Goal: Task Accomplishment & Management: Manage account settings

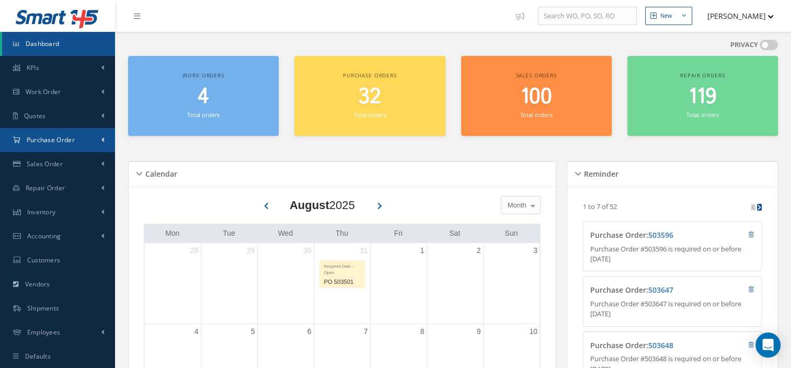
click at [49, 133] on link "Purchase Order" at bounding box center [57, 140] width 115 height 24
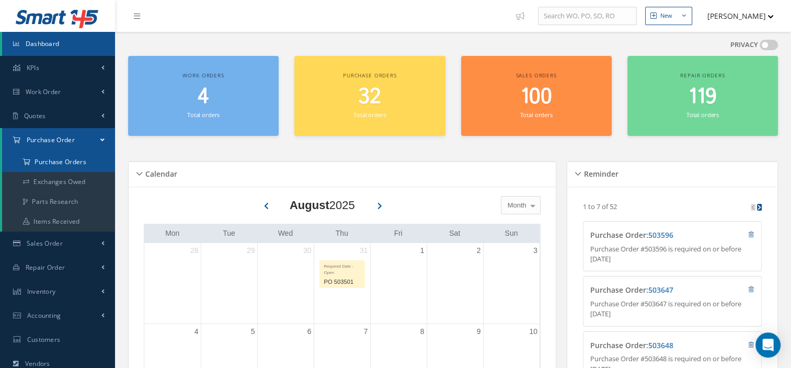
click at [61, 160] on a=1&status_id=2&status_id=3&status_id=5&collapsedFilters"] "Purchase Orders" at bounding box center [58, 162] width 113 height 20
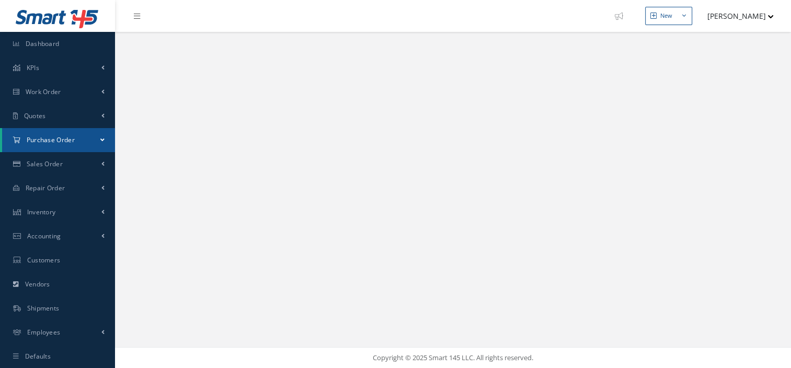
select select "25"
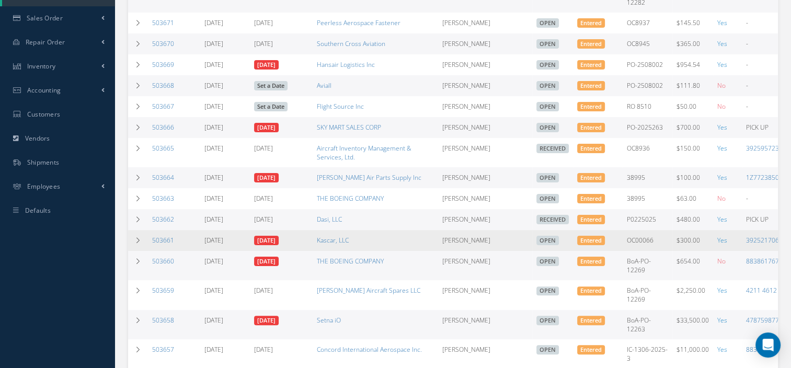
scroll to position [0, 109]
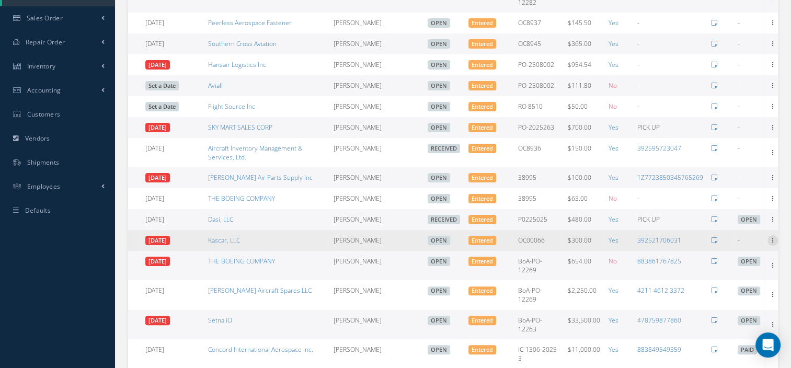
click at [768, 243] on icon at bounding box center [773, 239] width 10 height 8
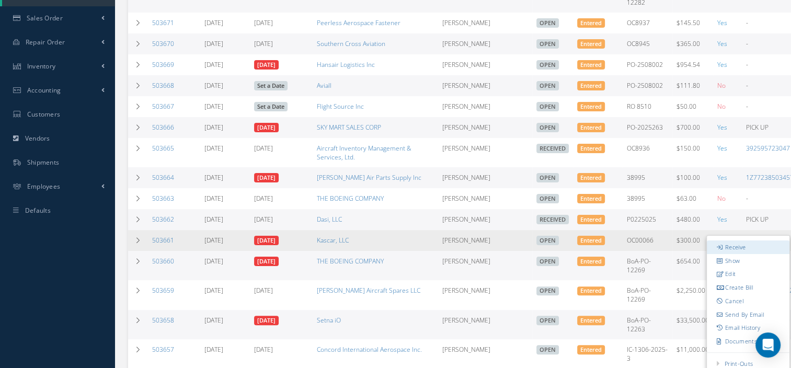
click at [743, 249] on link "Receive" at bounding box center [748, 248] width 83 height 14
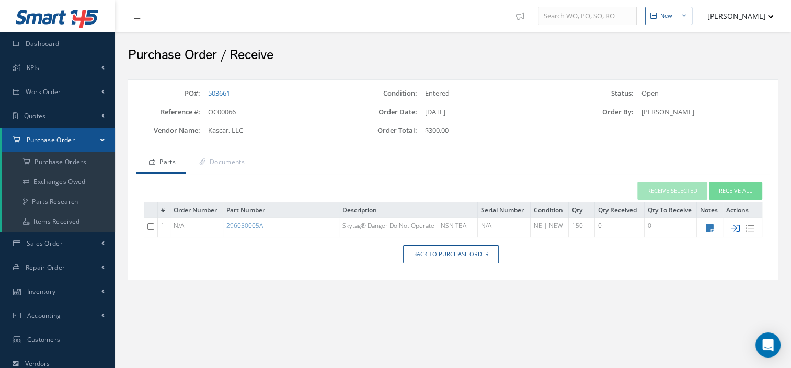
click at [735, 228] on icon at bounding box center [735, 228] width 9 height 9
type input "[DATE]"
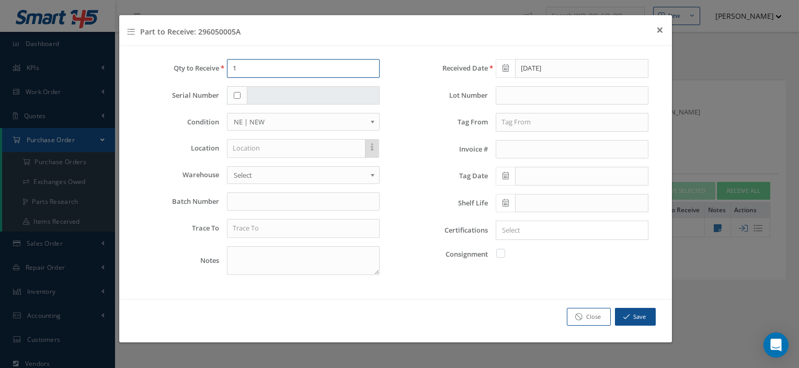
drag, startPoint x: 264, startPoint y: 69, endPoint x: 224, endPoint y: 72, distance: 40.4
click at [224, 72] on div "1" at bounding box center [303, 68] width 168 height 19
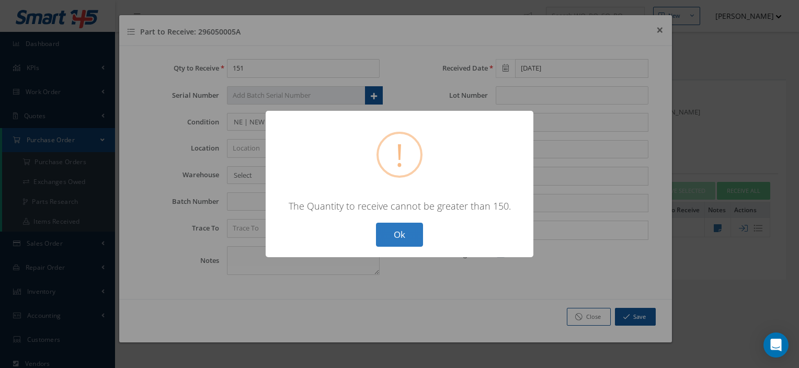
click at [393, 240] on button "Ok" at bounding box center [399, 235] width 47 height 25
type input "150"
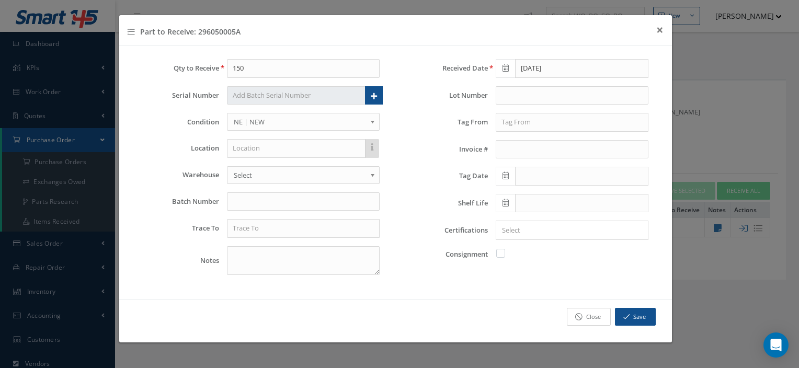
click at [601, 313] on link "Close" at bounding box center [589, 317] width 44 height 18
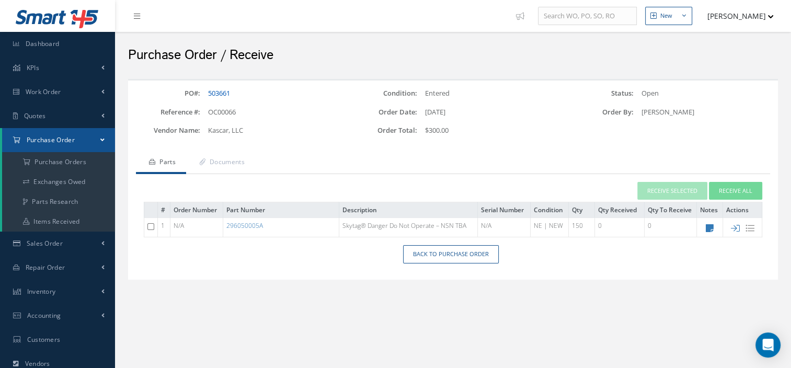
click at [217, 92] on link "503661" at bounding box center [219, 92] width 22 height 9
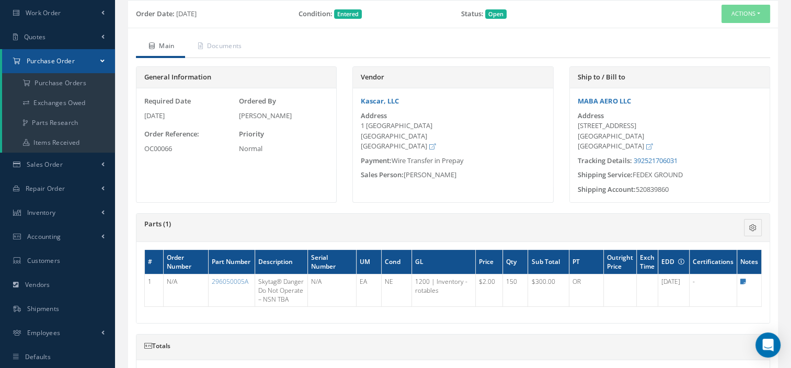
scroll to position [83, 0]
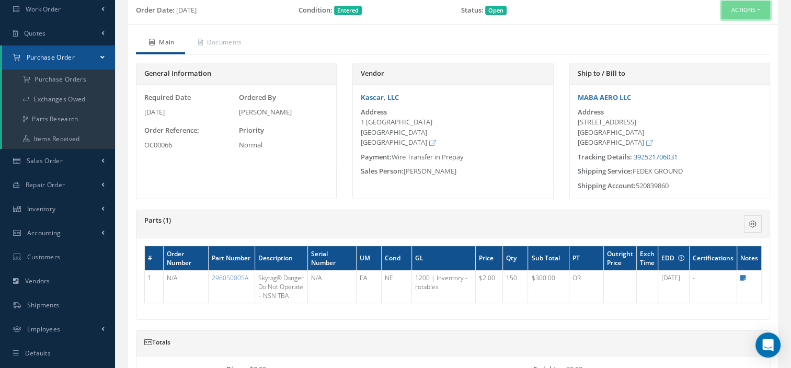
click at [739, 16] on button "Actions" at bounding box center [746, 10] width 49 height 18
click at [713, 47] on link "Edit" at bounding box center [728, 44] width 84 height 14
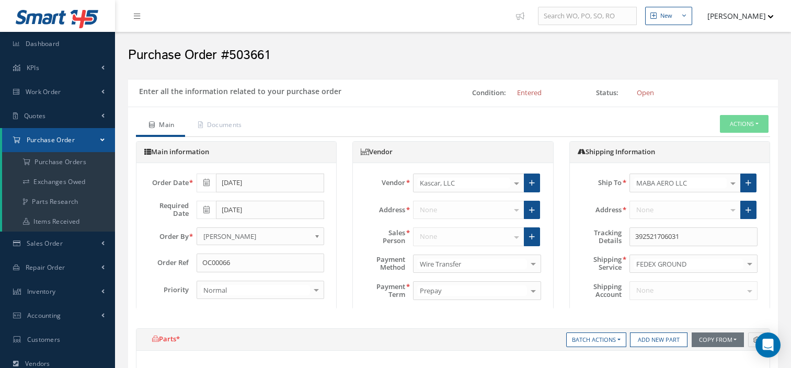
select select "5"
select select "6"
select select "1"
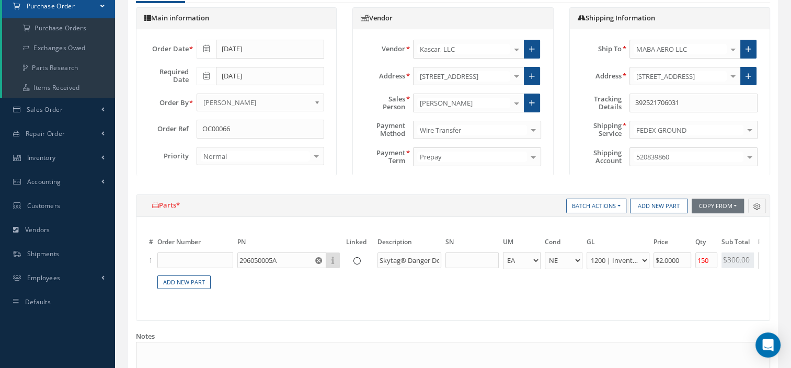
scroll to position [135, 0]
click at [710, 260] on input "150" at bounding box center [707, 260] width 22 height 16
type input "15"
type input "$0"
type input "151"
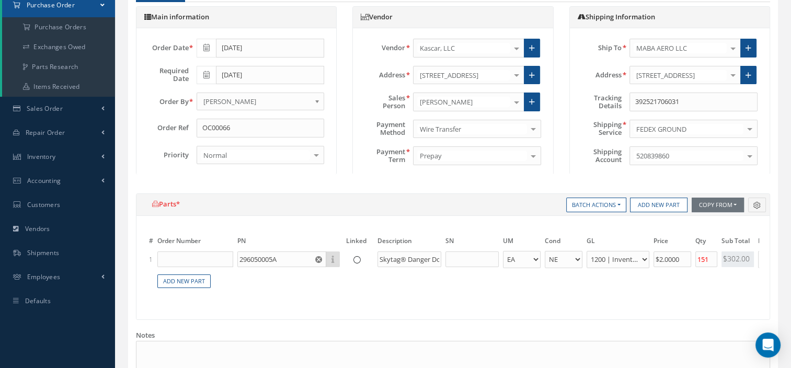
click at [672, 290] on table "# Order Number PN Linked Description SN UM Cond GL Price Qty Qty Received Sub T…" at bounding box center [453, 263] width 612 height 75
drag, startPoint x: 688, startPoint y: 262, endPoint x: 614, endPoint y: 257, distance: 74.9
click at [614, 257] on tr "1 296050005A Part Number Description Skytag® Danger Do Not Operate – NSN TBA EA…" at bounding box center [588, 259] width 882 height 19
click at [619, 287] on table "# Order Number PN Linked Description SN UM Cond GL Price Qty Qty Received Sub T…" at bounding box center [453, 263] width 612 height 75
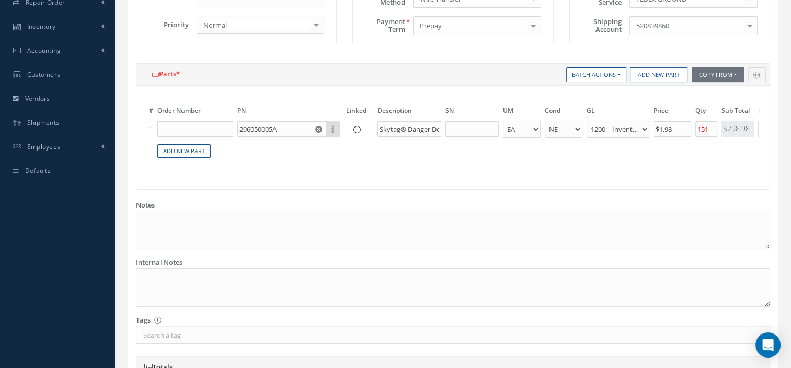
scroll to position [265, 0]
click at [675, 128] on input "$1.98" at bounding box center [673, 130] width 38 height 16
type input "$1.99"
click at [688, 182] on div "# Order Number PN Linked Description SN UM Cond GL Price Qty Qty Received Sub T…" at bounding box center [453, 138] width 633 height 104
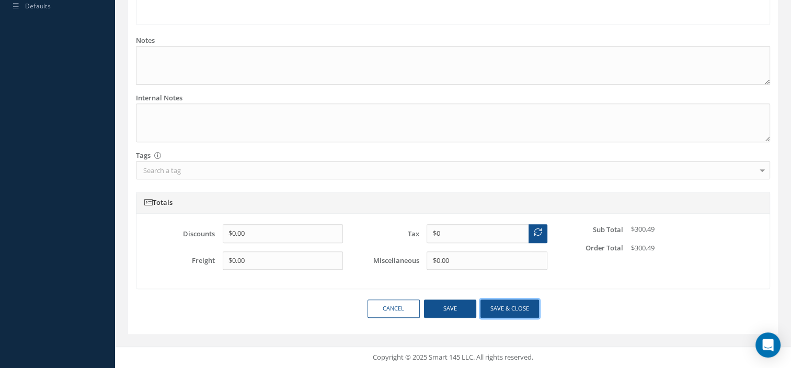
click at [508, 308] on button "Save & close" at bounding box center [510, 309] width 59 height 18
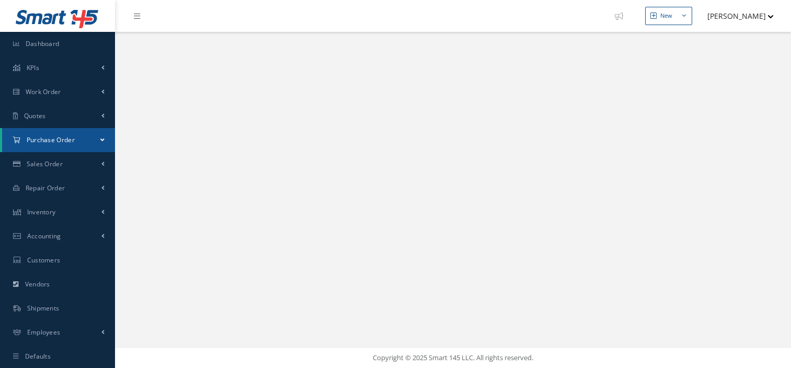
select select "25"
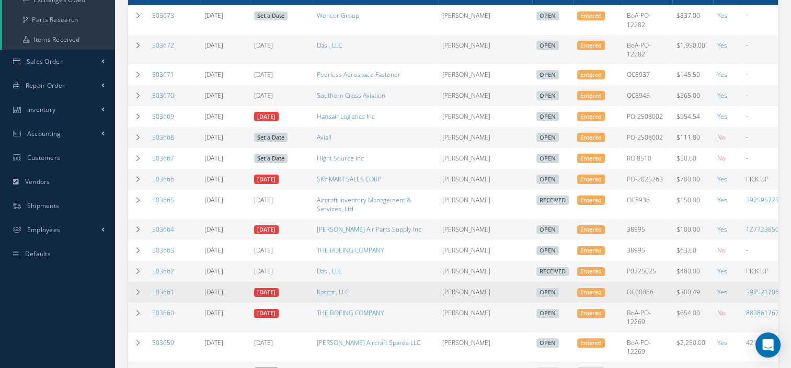
scroll to position [0, 109]
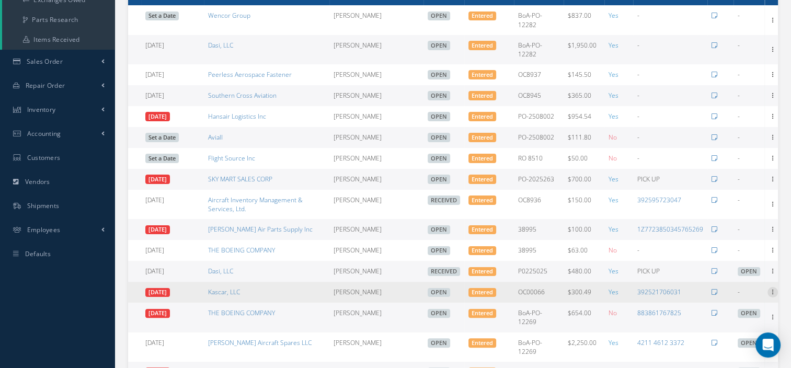
click at [771, 294] on icon at bounding box center [773, 291] width 10 height 8
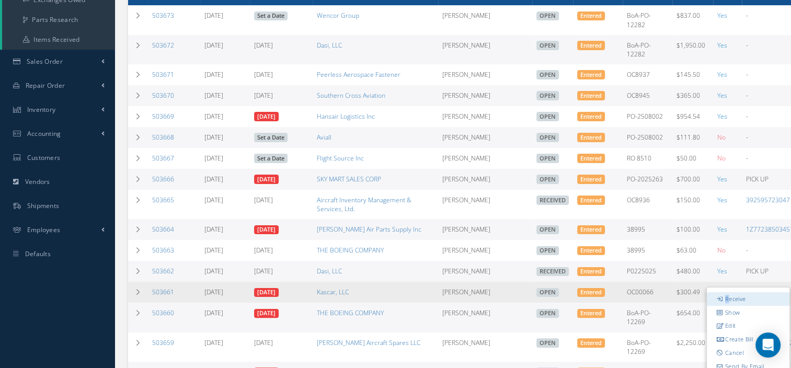
drag, startPoint x: 749, startPoint y: 299, endPoint x: 725, endPoint y: 303, distance: 23.9
click at [725, 303] on link "Receive" at bounding box center [748, 299] width 83 height 14
drag, startPoint x: 725, startPoint y: 303, endPoint x: 720, endPoint y: 301, distance: 6.1
click at [720, 301] on icon at bounding box center [720, 299] width 7 height 6
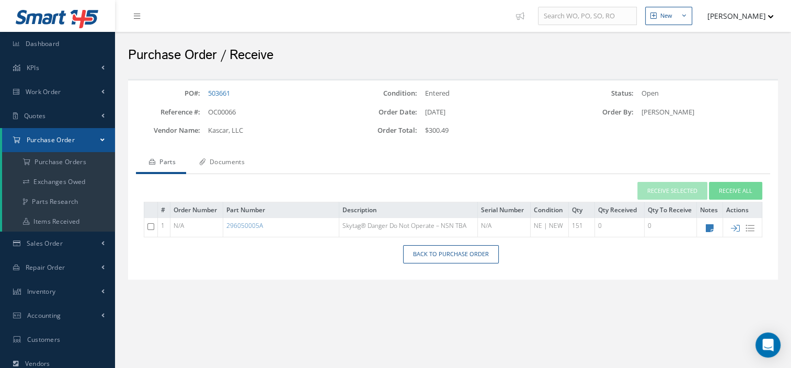
click at [225, 164] on link "Documents" at bounding box center [220, 163] width 69 height 22
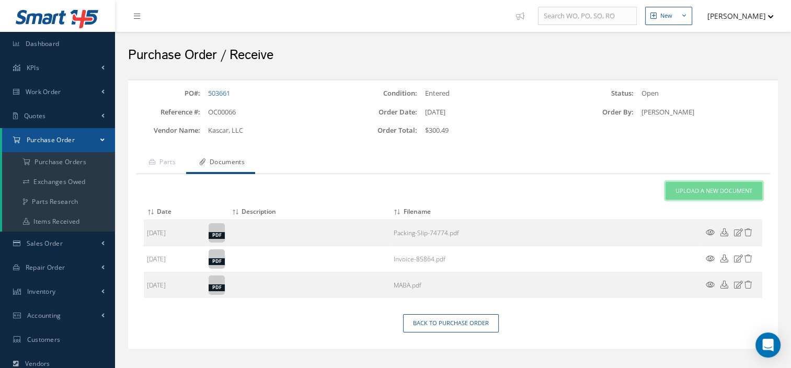
click at [694, 191] on span "Upload a New Document" at bounding box center [714, 191] width 77 height 9
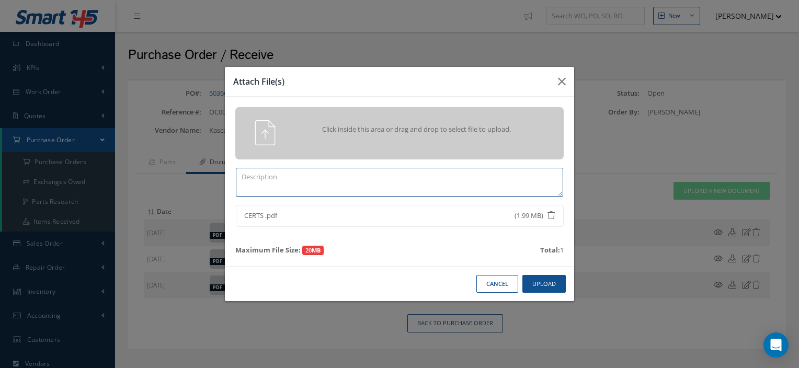
click at [367, 183] on textarea at bounding box center [399, 182] width 327 height 29
type textarea "CERTS"
click at [554, 291] on button "Upload" at bounding box center [544, 284] width 43 height 18
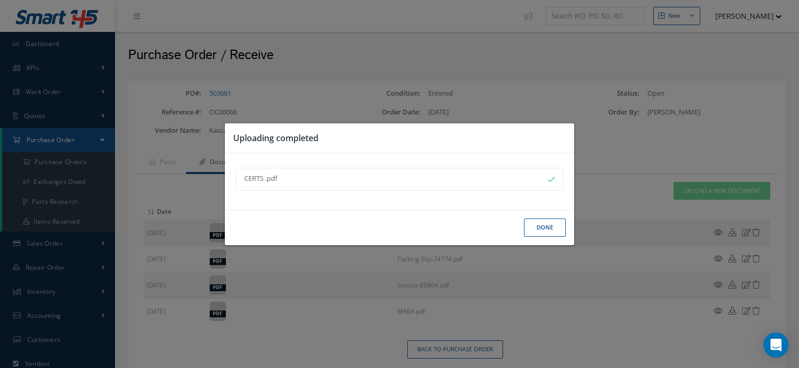
click at [547, 228] on button "Done" at bounding box center [545, 228] width 42 height 18
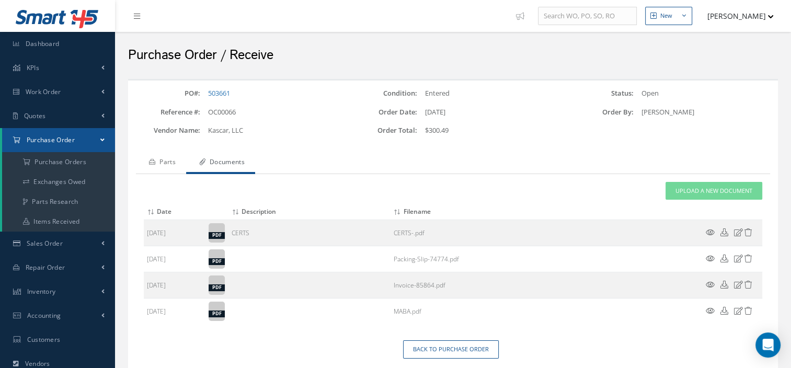
click at [174, 159] on link "Parts" at bounding box center [161, 163] width 50 height 22
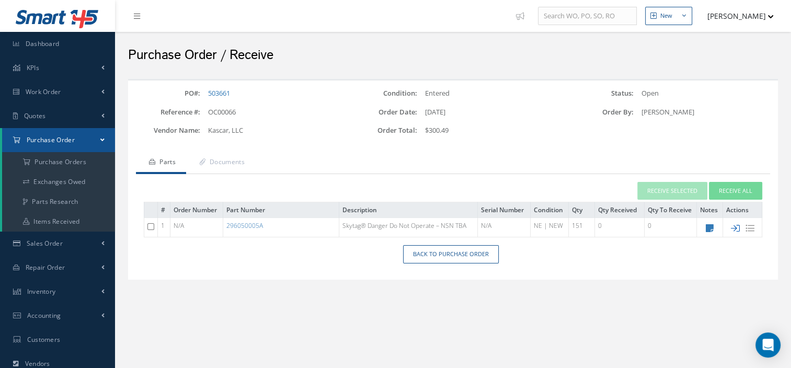
click at [734, 226] on icon at bounding box center [735, 228] width 9 height 9
type input "08/29/2025"
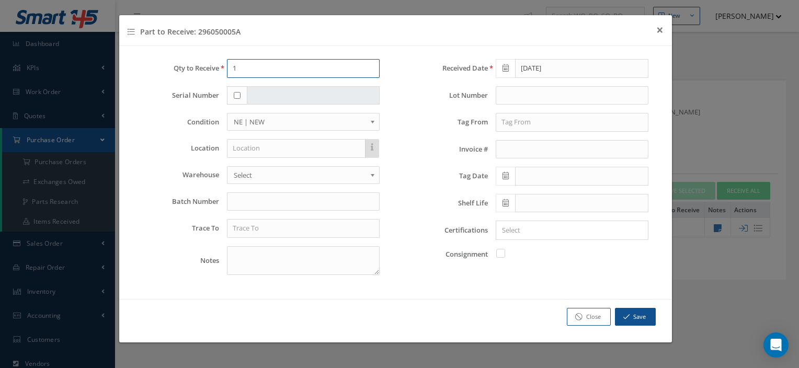
drag, startPoint x: 276, startPoint y: 64, endPoint x: 161, endPoint y: 72, distance: 115.4
click at [161, 72] on div "Qty to Receive 1" at bounding box center [261, 68] width 253 height 19
type input "151"
click at [293, 224] on input "text" at bounding box center [303, 228] width 153 height 19
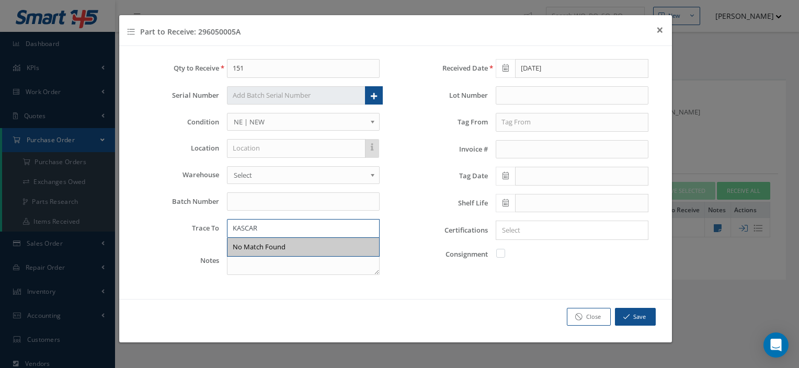
type input "KASCAR"
click at [437, 264] on div "Received Date 08/29/2025 Lot Number Tag From Invoice # Tag Date Shelf Life Cert…" at bounding box center [530, 171] width 269 height 224
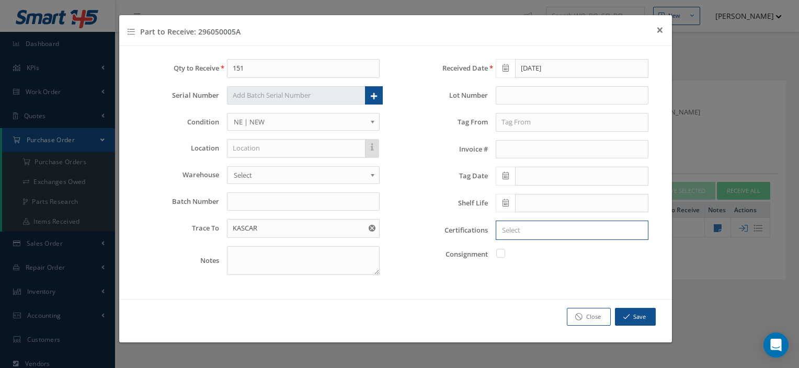
click at [529, 231] on input "Search for option" at bounding box center [569, 230] width 145 height 11
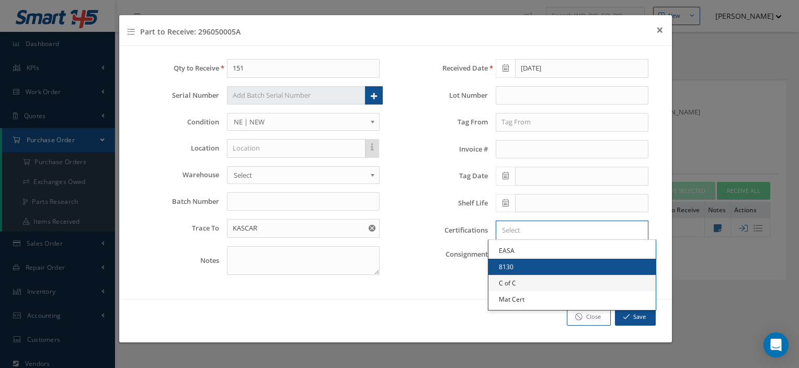
click at [524, 275] on link "C of C" at bounding box center [572, 283] width 167 height 16
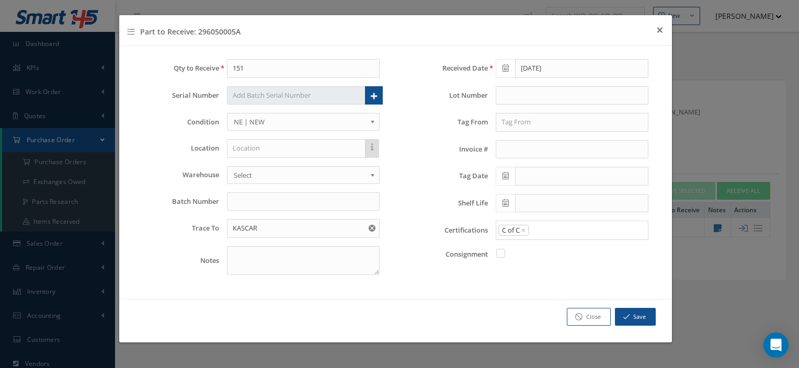
click at [572, 232] on input "Search for option" at bounding box center [586, 230] width 112 height 11
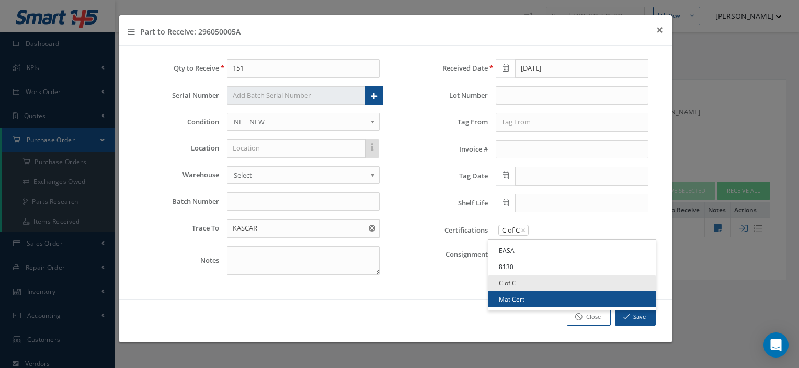
click at [534, 297] on link "Mat Cert" at bounding box center [572, 299] width 167 height 16
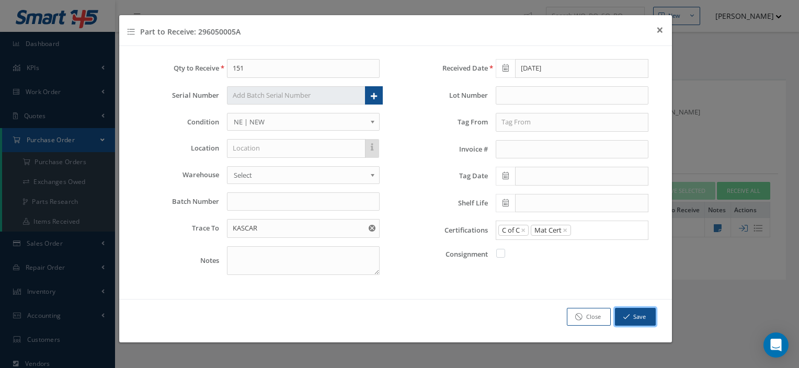
click at [632, 316] on button "Save" at bounding box center [635, 317] width 41 height 18
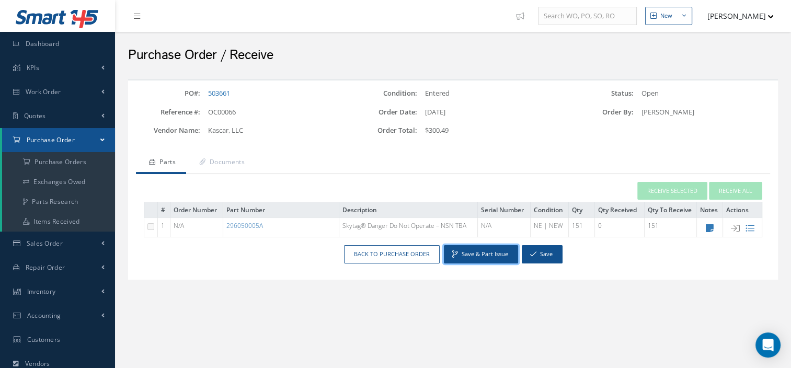
click at [508, 246] on button "Save & Part Issue" at bounding box center [481, 254] width 74 height 18
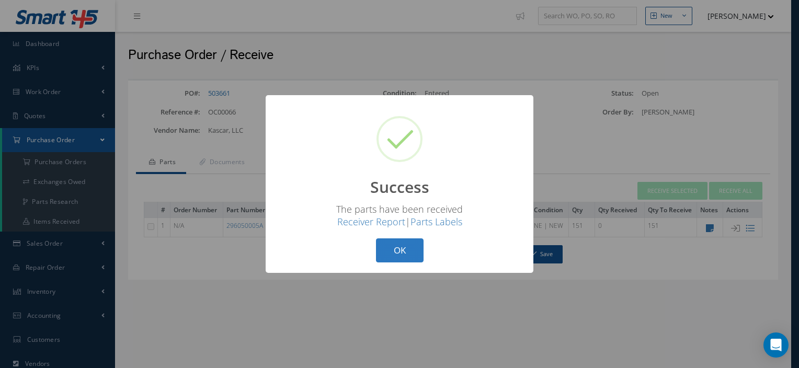
click at [410, 246] on button "OK" at bounding box center [400, 251] width 48 height 25
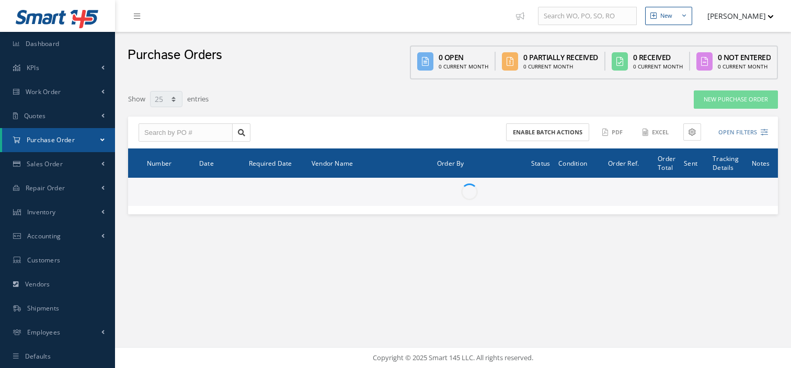
select select "25"
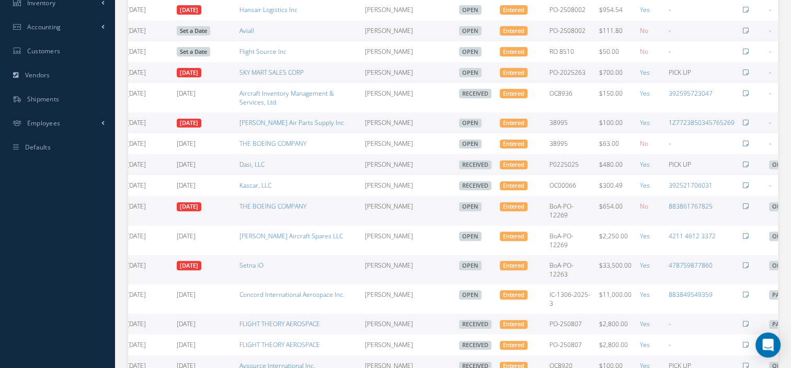
scroll to position [0, 109]
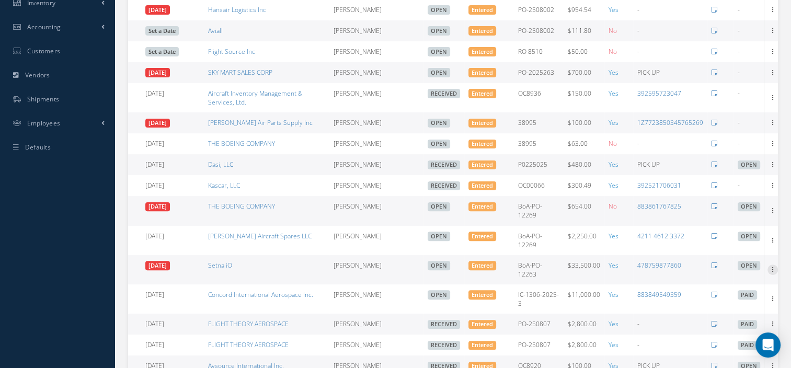
click at [771, 270] on icon at bounding box center [773, 269] width 10 height 8
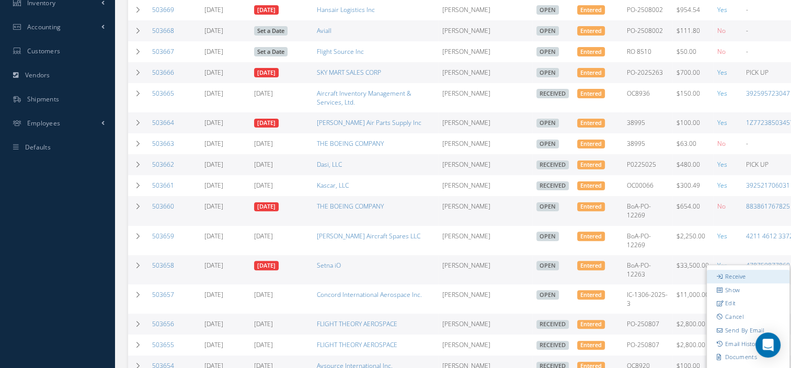
drag, startPoint x: 745, startPoint y: 277, endPoint x: 719, endPoint y: 278, distance: 25.7
click at [719, 278] on icon at bounding box center [720, 277] width 7 height 6
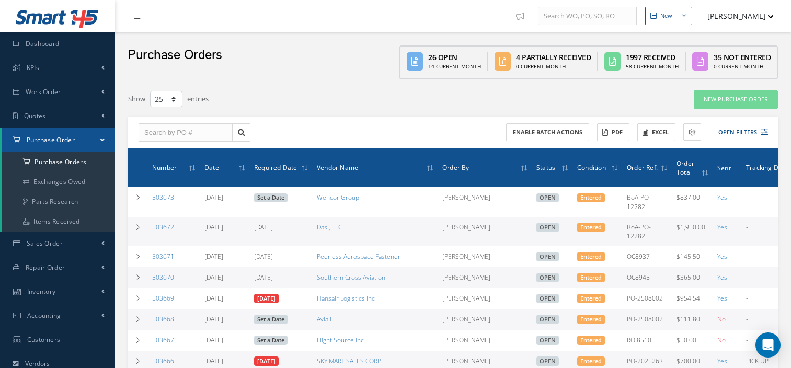
select select "25"
click at [39, 239] on link "Sales Order" at bounding box center [57, 244] width 115 height 24
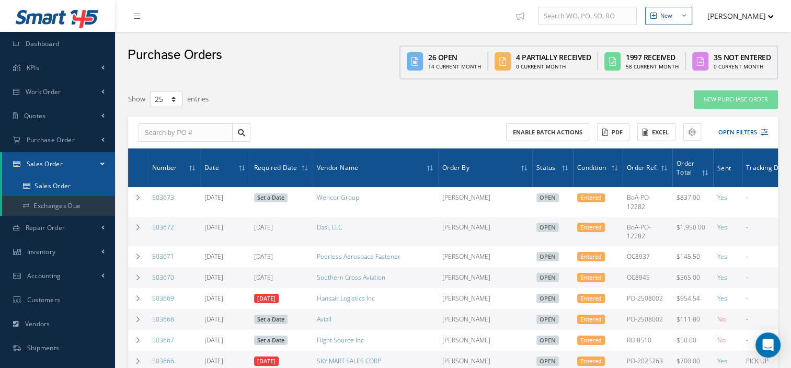
click at [45, 188] on link "Sales Order" at bounding box center [58, 186] width 113 height 20
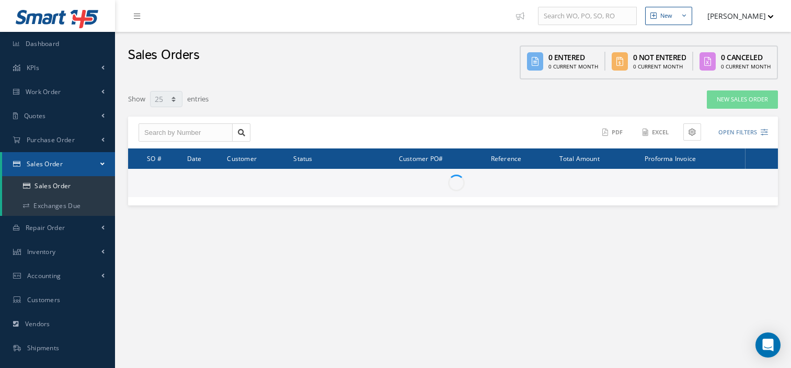
select select "25"
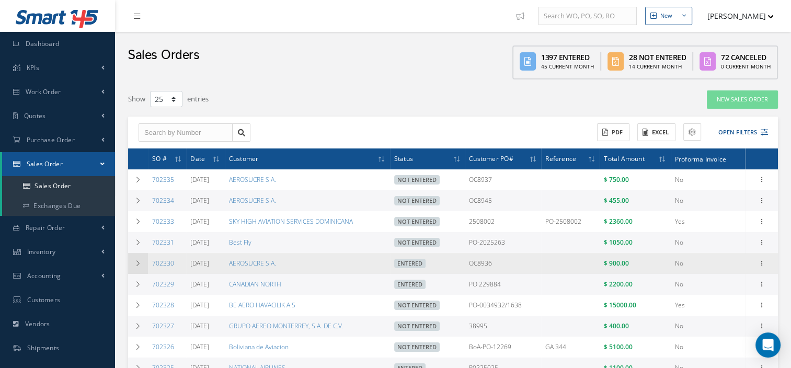
click at [139, 263] on icon at bounding box center [137, 263] width 7 height 6
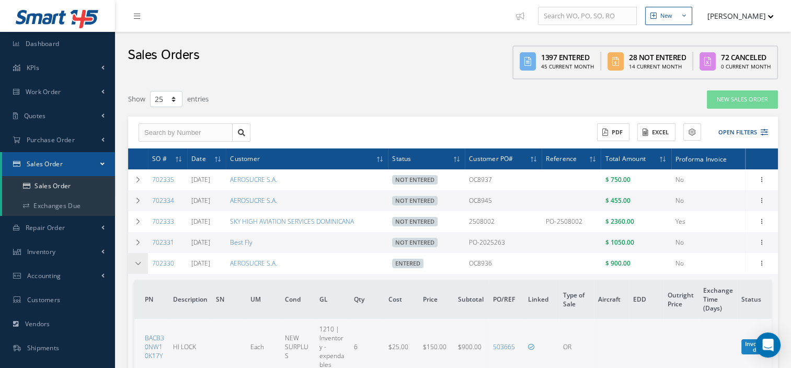
click at [139, 263] on icon at bounding box center [137, 263] width 7 height 6
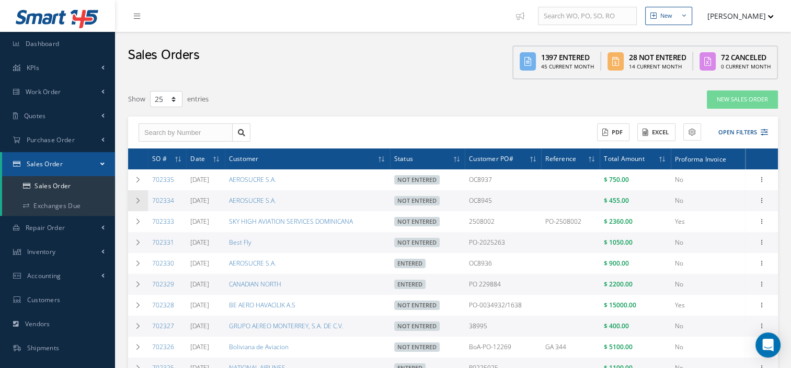
click at [138, 199] on icon at bounding box center [137, 201] width 7 height 6
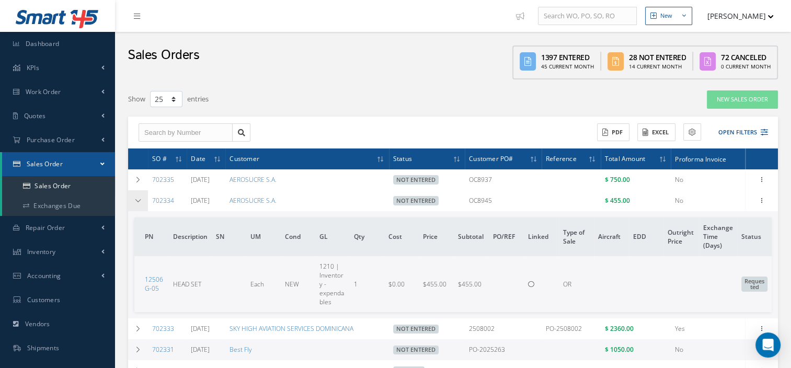
click at [138, 198] on icon at bounding box center [137, 201] width 7 height 6
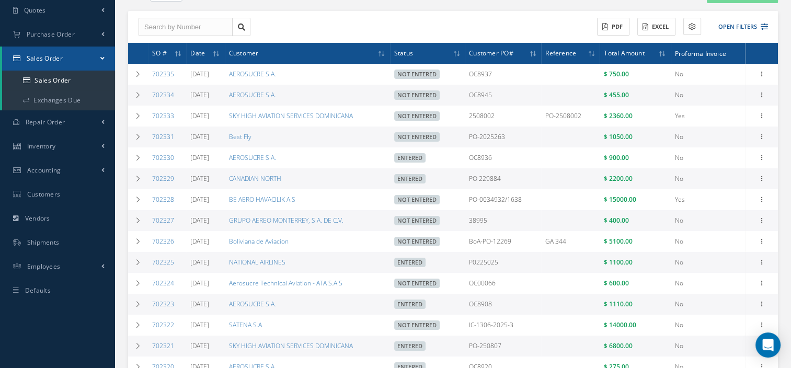
scroll to position [106, 0]
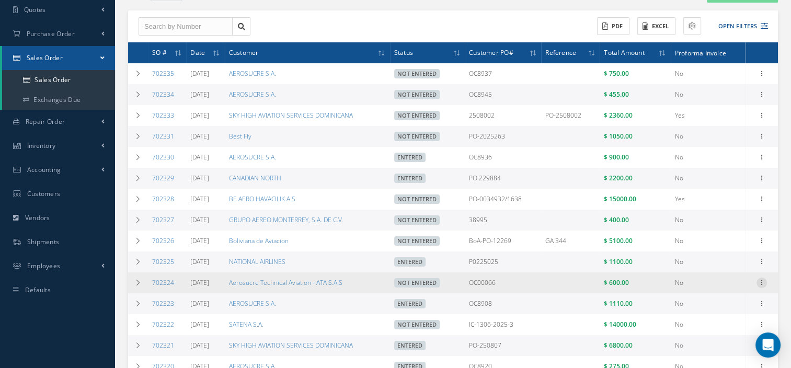
click at [762, 77] on icon at bounding box center [762, 73] width 10 height 8
click at [725, 302] on link "Edit" at bounding box center [714, 304] width 83 height 14
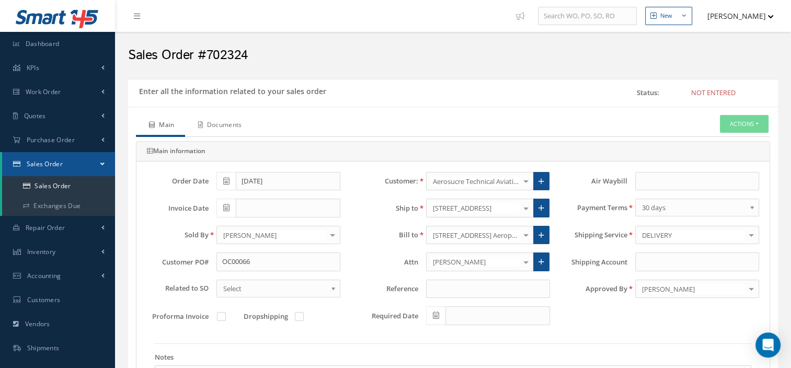
click at [229, 130] on link "Documents" at bounding box center [218, 126] width 67 height 22
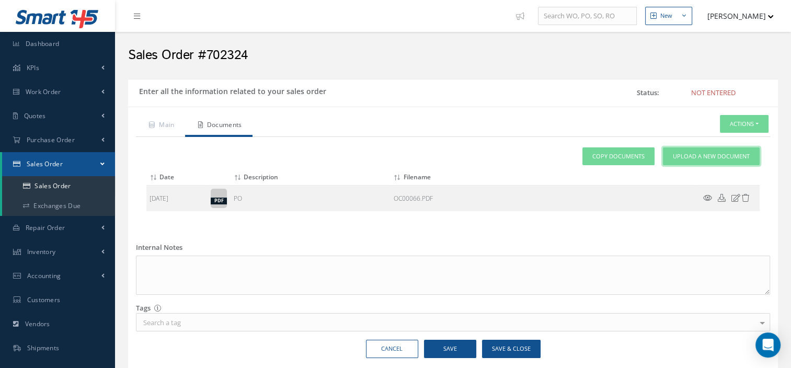
click at [688, 161] on link "Upload a New Document" at bounding box center [711, 156] width 97 height 18
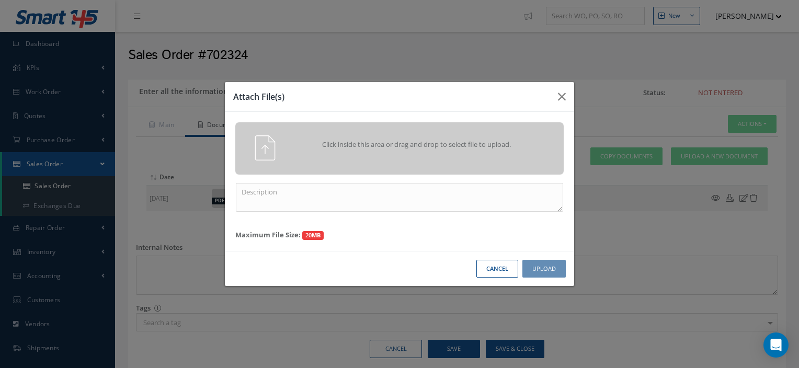
click at [426, 166] on div "Click inside this area or drag and drop to select file to upload." at bounding box center [399, 148] width 328 height 52
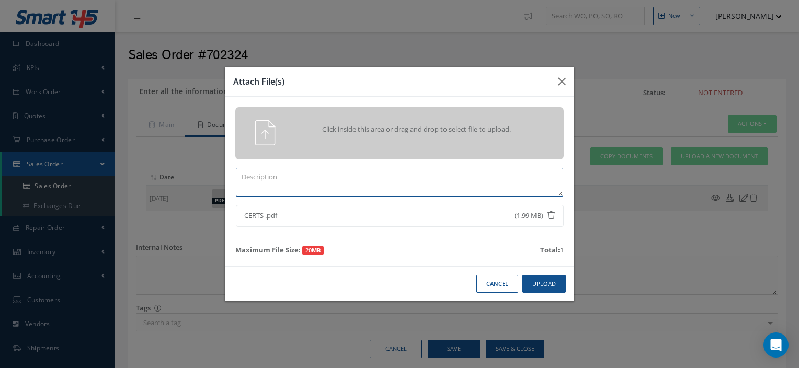
click at [293, 187] on textarea at bounding box center [399, 182] width 327 height 29
type textarea "CERTS"
click at [535, 288] on button "Upload" at bounding box center [544, 284] width 43 height 18
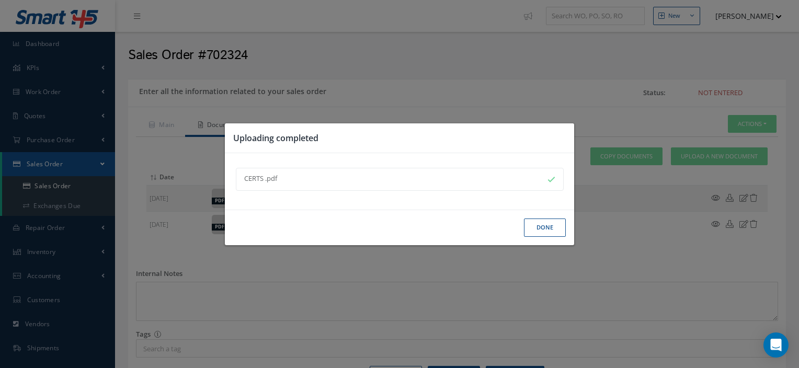
click at [538, 232] on button "Done" at bounding box center [545, 228] width 42 height 18
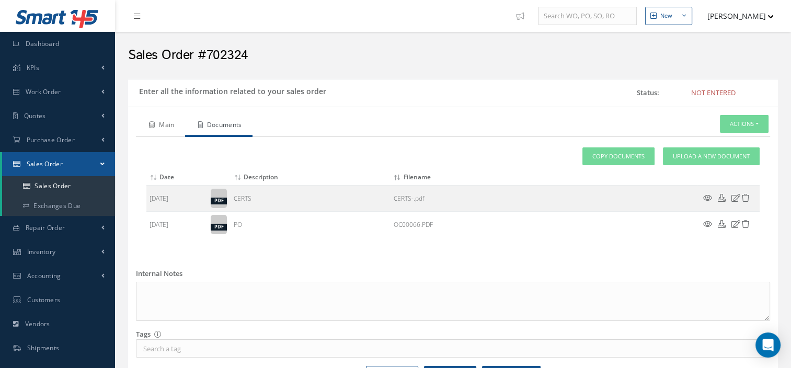
click at [166, 123] on link "Main" at bounding box center [160, 126] width 49 height 22
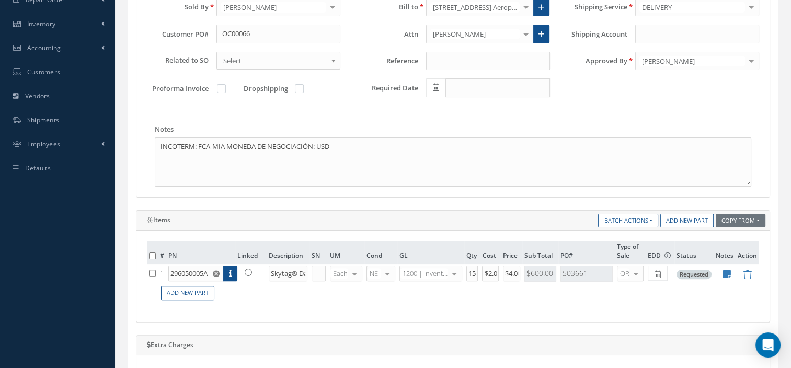
scroll to position [229, 0]
click at [245, 270] on icon at bounding box center [248, 271] width 7 height 7
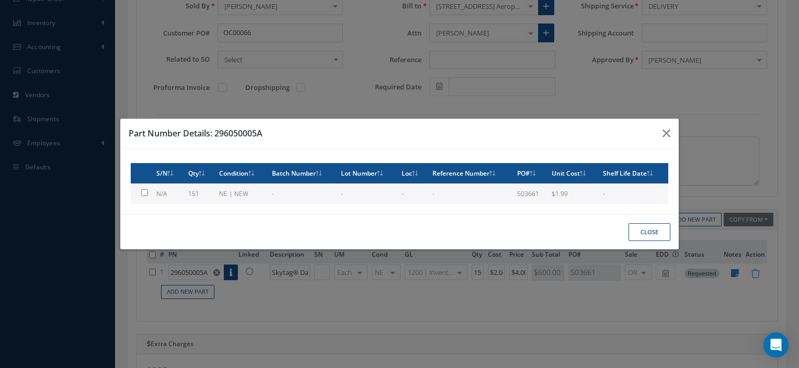
click at [206, 200] on td "151" at bounding box center [199, 194] width 31 height 20
type input "$1.99"
checkbox input "true"
click at [657, 230] on button "Close" at bounding box center [650, 232] width 42 height 18
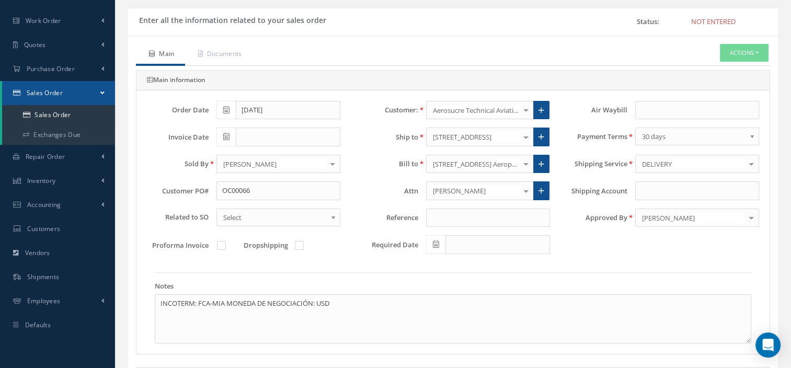
scroll to position [63, 0]
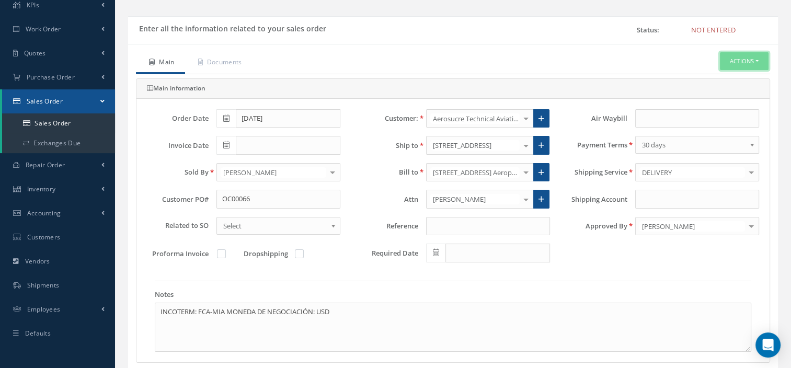
click at [743, 61] on button "Actions" at bounding box center [744, 61] width 49 height 18
click at [714, 76] on link "Enter/Update" at bounding box center [728, 80] width 84 height 14
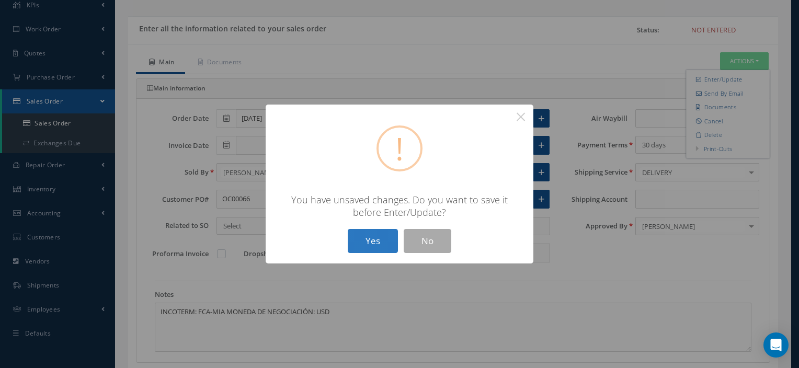
click at [370, 234] on button "Yes" at bounding box center [373, 241] width 50 height 25
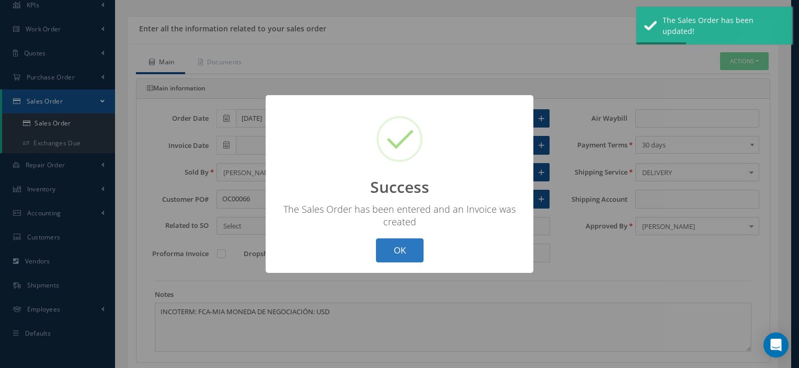
click at [394, 245] on button "OK" at bounding box center [400, 251] width 48 height 25
type input "08/29/2025"
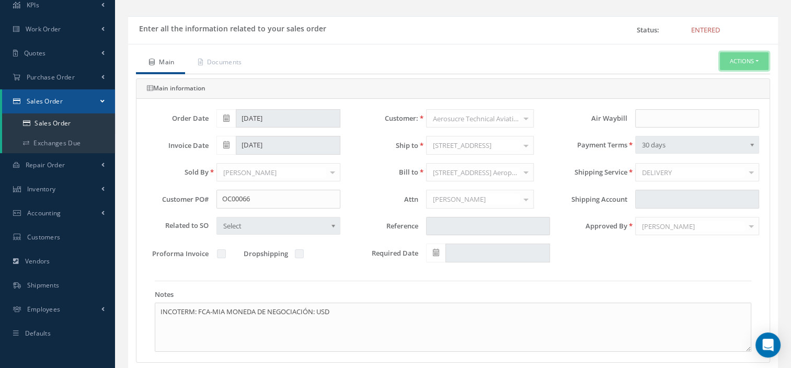
click at [753, 59] on button "Actions" at bounding box center [744, 61] width 49 height 18
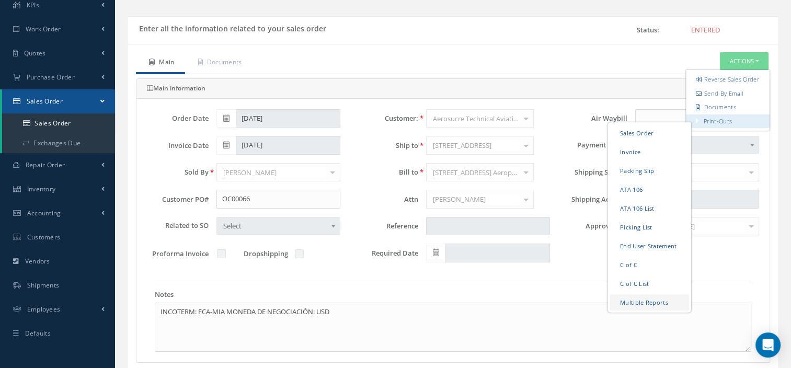
click at [638, 310] on link "Multiple Reports" at bounding box center [650, 302] width 80 height 16
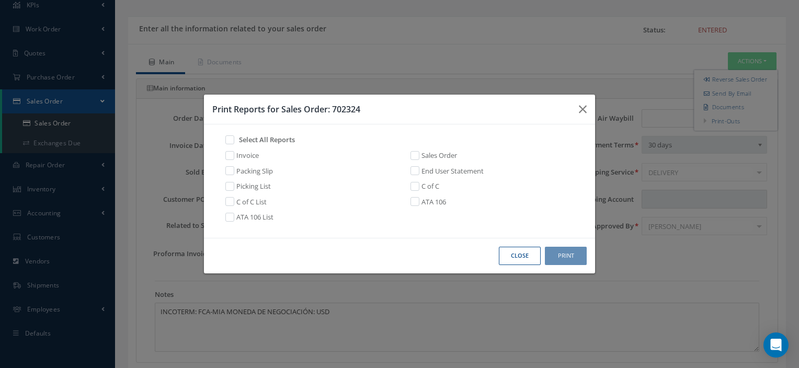
drag, startPoint x: 244, startPoint y: 153, endPoint x: 226, endPoint y: 156, distance: 18.7
click at [234, 156] on label at bounding box center [235, 155] width 3 height 9
click at [226, 156] on input "checkbox" at bounding box center [227, 154] width 7 height 7
checkbox input "true"
click at [234, 169] on label at bounding box center [235, 170] width 3 height 9
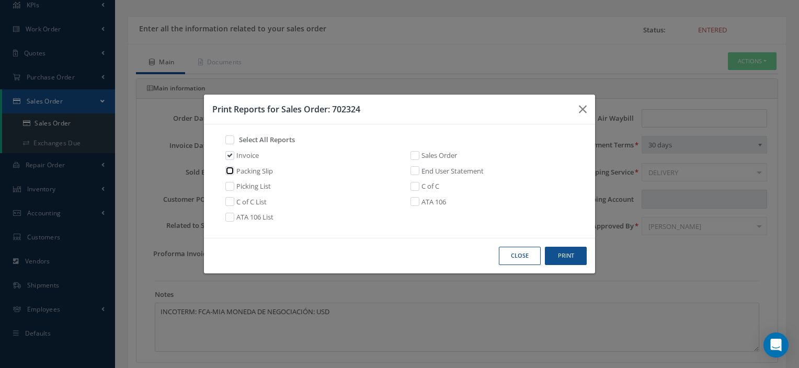
click at [229, 169] on input "checkbox" at bounding box center [227, 169] width 7 height 7
checkbox input "true"
click at [234, 186] on label at bounding box center [235, 185] width 3 height 9
click at [229, 186] on input "checkbox" at bounding box center [227, 185] width 7 height 7
checkbox input "true"
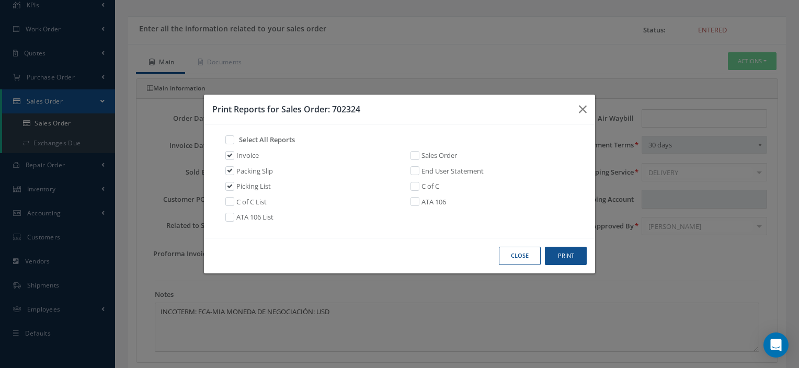
click at [412, 192] on div "Invoice Sales Order Packing Slip End User Statement Picking List C of C C of C …" at bounding box center [399, 189] width 370 height 77
click at [419, 185] on label at bounding box center [420, 185] width 3 height 9
click at [413, 185] on input "checkbox" at bounding box center [413, 185] width 7 height 7
checkbox input "true"
click at [419, 200] on label at bounding box center [420, 201] width 3 height 9
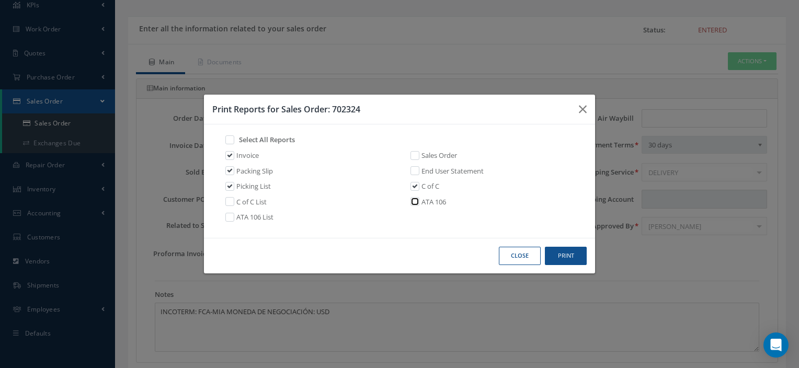
click at [415, 200] on input "checkbox" at bounding box center [413, 200] width 7 height 7
checkbox input "true"
click at [574, 258] on button "Print" at bounding box center [566, 256] width 42 height 18
click at [515, 256] on button "Close" at bounding box center [520, 256] width 42 height 18
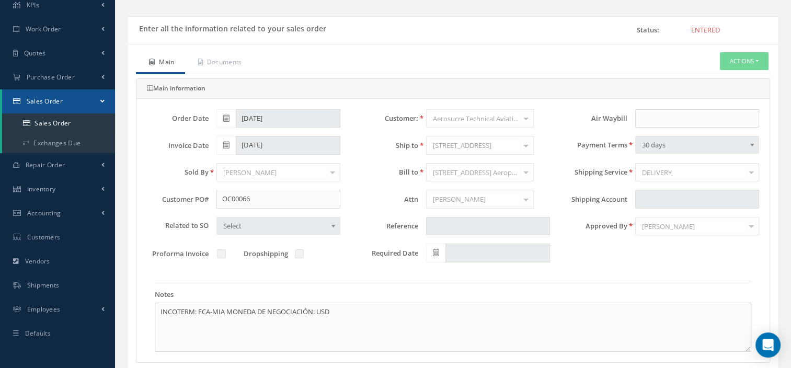
click at [335, 23] on div "Enter all the information related to your sales order" at bounding box center [290, 30] width 325 height 19
click at [243, 67] on link "Documents" at bounding box center [218, 63] width 67 height 22
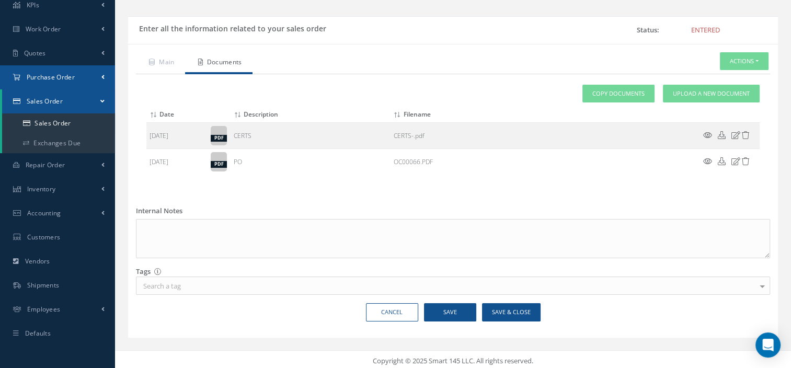
click at [96, 77] on link "Purchase Order" at bounding box center [57, 77] width 115 height 24
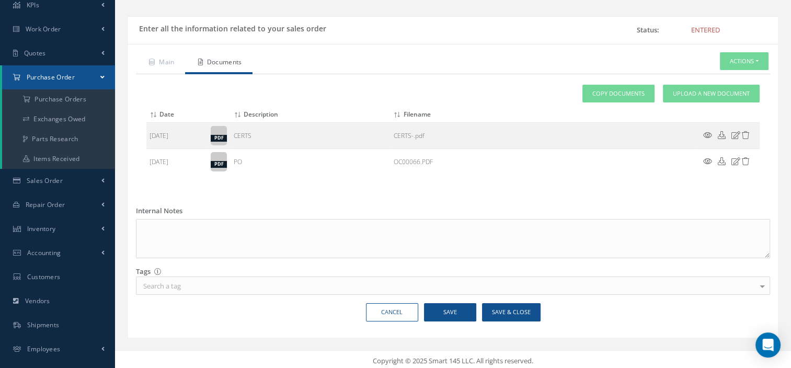
click at [96, 77] on link "Purchase Order" at bounding box center [58, 77] width 113 height 24
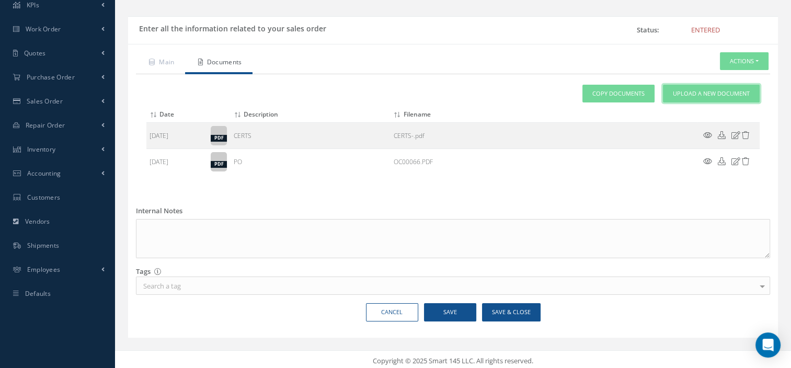
click at [709, 90] on span "Upload a New Document" at bounding box center [711, 93] width 77 height 9
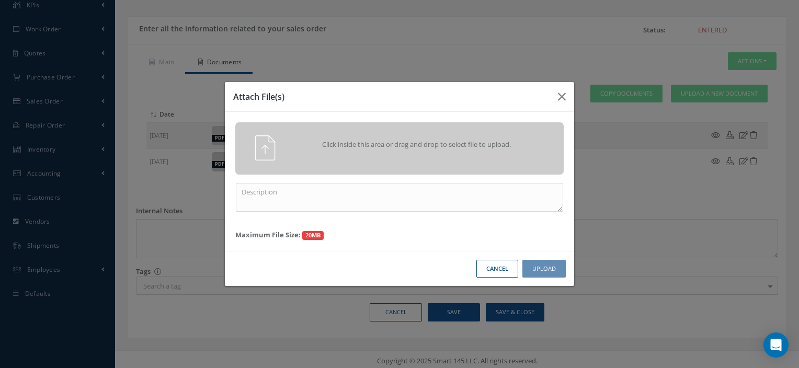
click at [709, 90] on div "Attach File(s) Click inside this area or drag and drop to select file to upload…" at bounding box center [399, 184] width 799 height 368
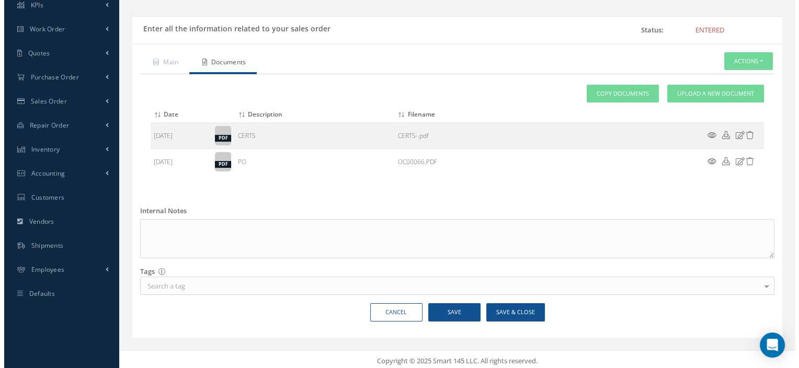
scroll to position [0, 0]
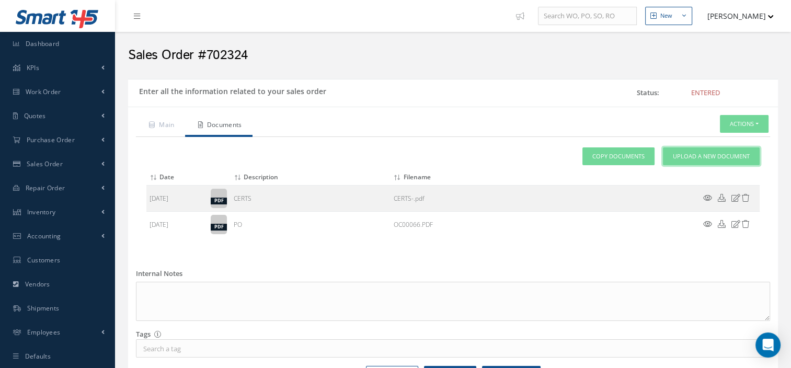
click at [685, 155] on span "Upload a New Document" at bounding box center [711, 156] width 77 height 9
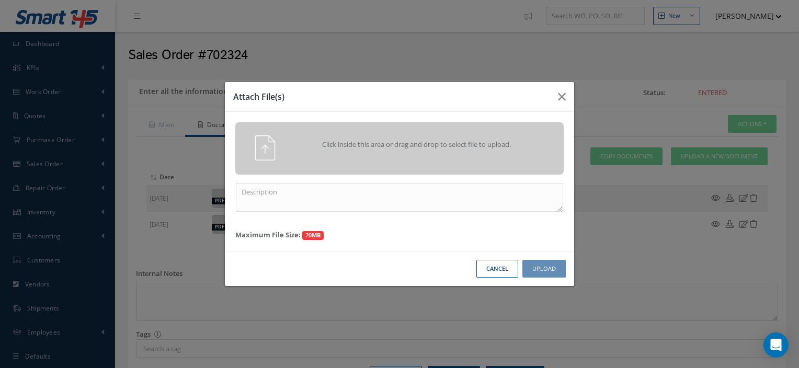
click at [406, 182] on div "Click inside this area or drag and drop to select file to upload. Maximum File …" at bounding box center [399, 181] width 349 height 139
click at [406, 188] on textarea at bounding box center [399, 197] width 327 height 29
type textarea "CERTS SO 702324"
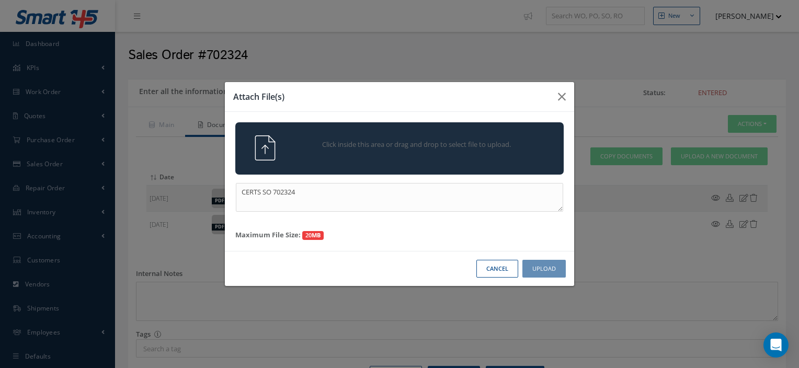
click at [351, 155] on div "Click inside this area or drag and drop to select file to upload." at bounding box center [414, 145] width 258 height 21
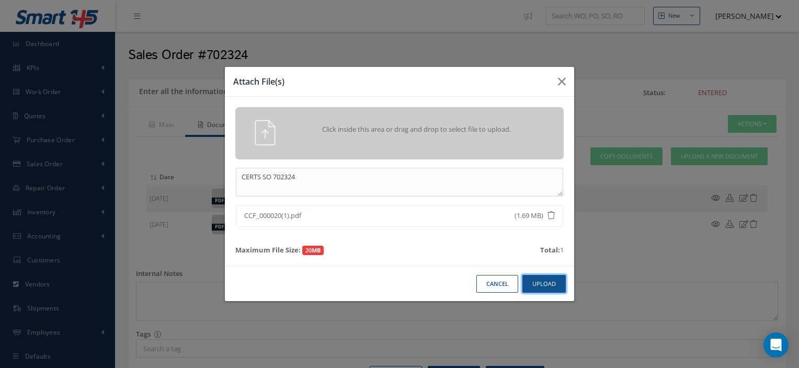
click at [551, 280] on button "Upload" at bounding box center [544, 284] width 43 height 18
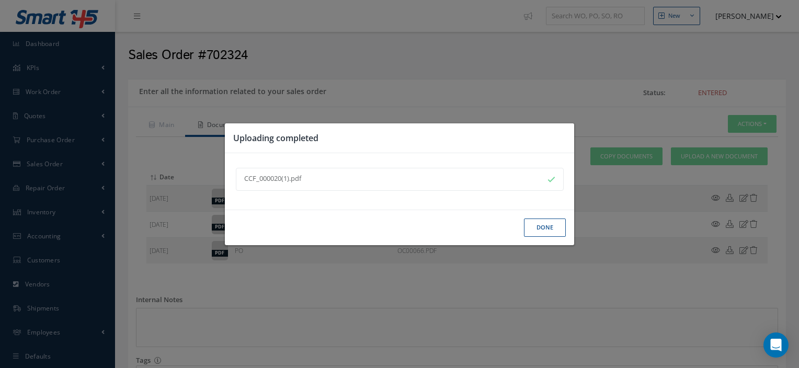
click at [536, 232] on button "Done" at bounding box center [545, 228] width 42 height 18
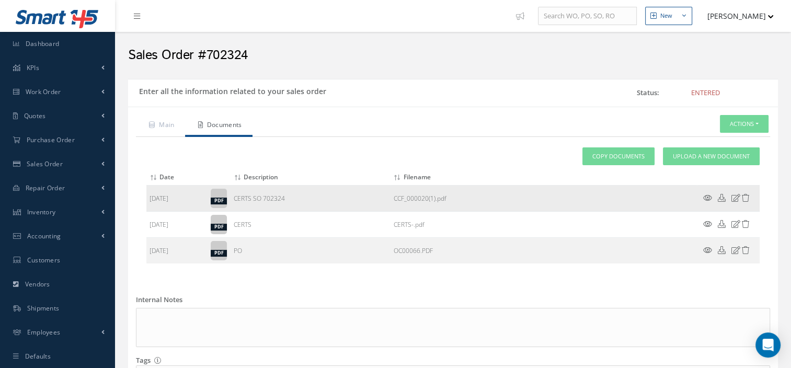
click at [709, 197] on icon at bounding box center [707, 198] width 9 height 8
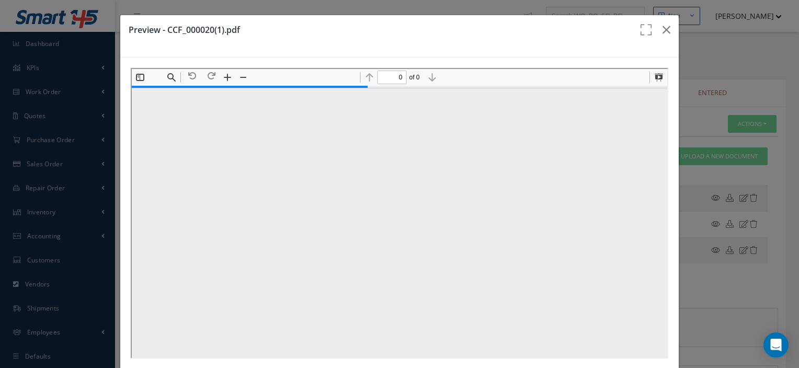
type input "1"
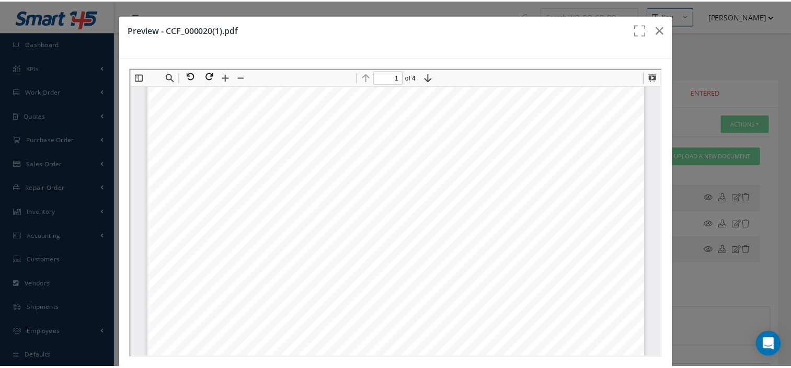
scroll to position [76, 0]
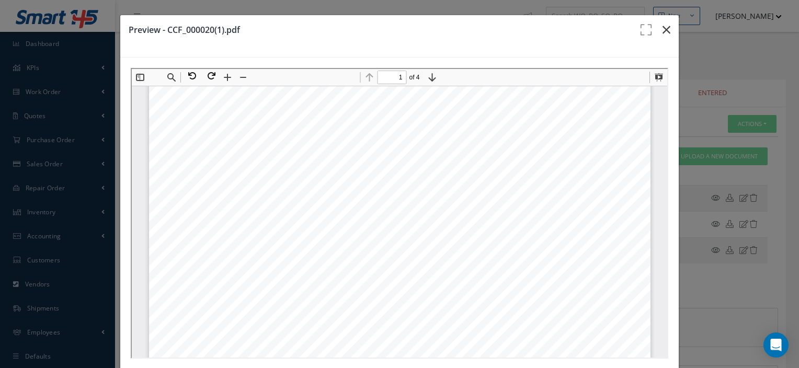
click at [667, 22] on button "button" at bounding box center [666, 29] width 25 height 29
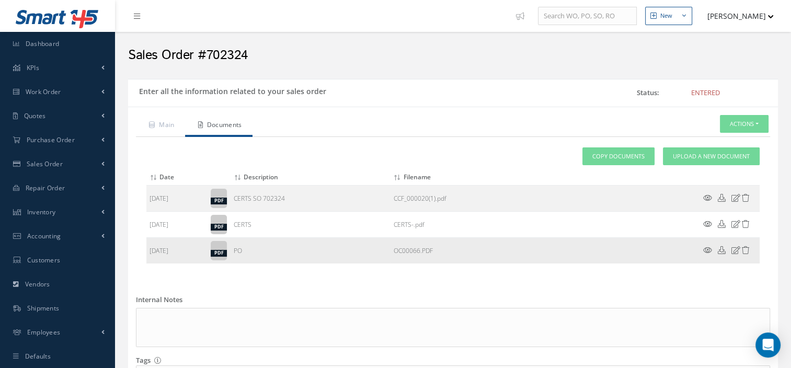
scroll to position [91, 0]
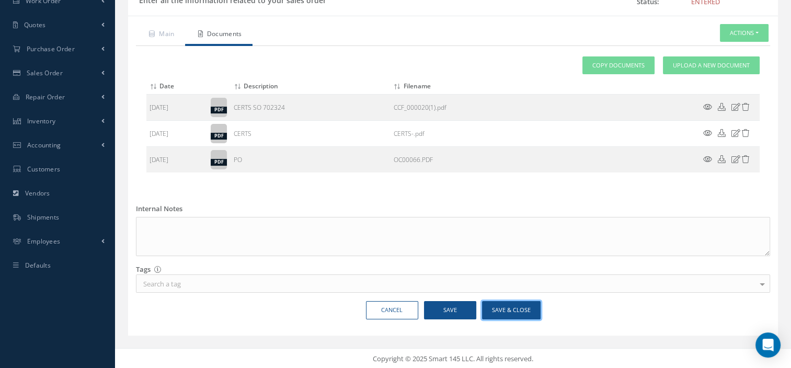
click at [495, 308] on button "Save & Close" at bounding box center [511, 310] width 59 height 18
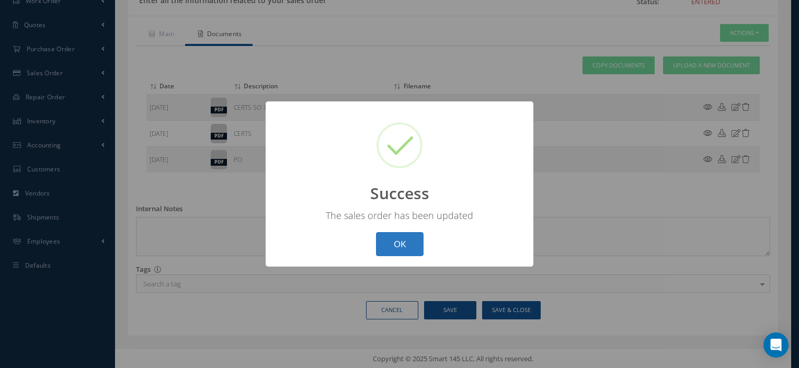
click at [405, 244] on button "OK" at bounding box center [400, 244] width 48 height 25
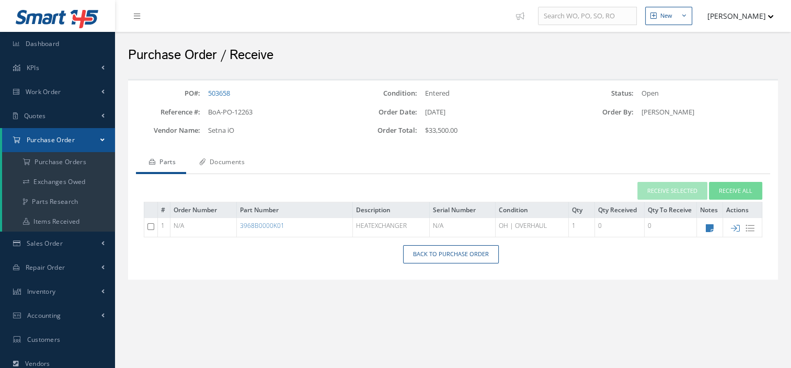
drag, startPoint x: 0, startPoint y: 0, endPoint x: 228, endPoint y: 166, distance: 282.3
click at [228, 166] on link "Documents" at bounding box center [220, 163] width 69 height 22
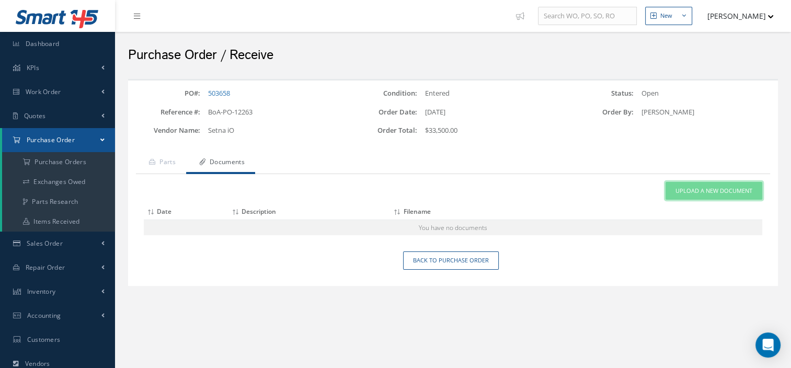
click at [687, 192] on span "Upload a New Document" at bounding box center [714, 191] width 77 height 9
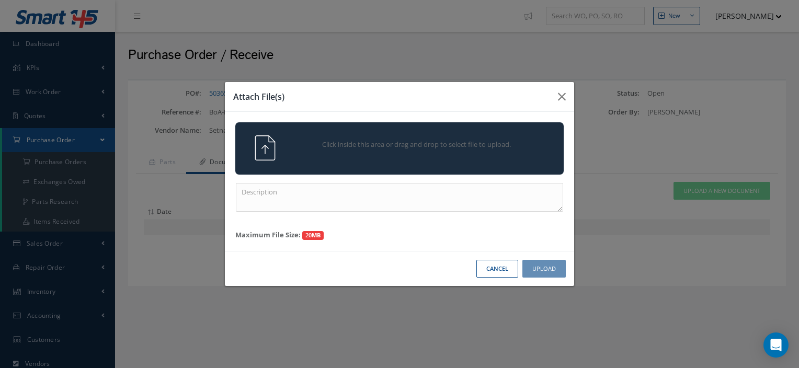
click at [466, 146] on span "Click inside this area or drag and drop to select file to upload." at bounding box center [416, 145] width 237 height 10
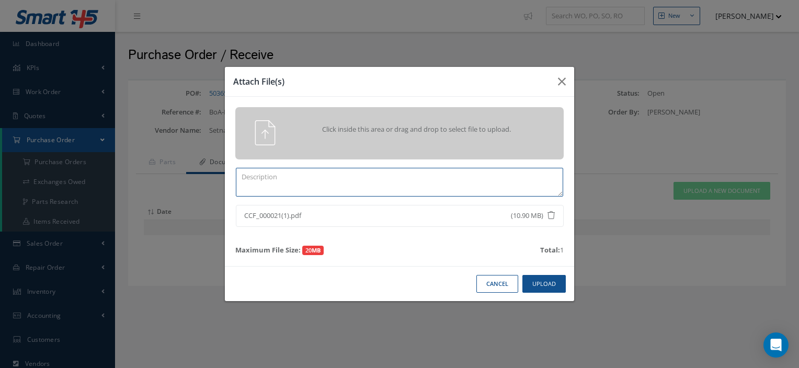
click at [307, 175] on textarea at bounding box center [399, 182] width 327 height 29
type textarea "CERTS 503658"
click at [561, 278] on button "Upload" at bounding box center [544, 284] width 43 height 18
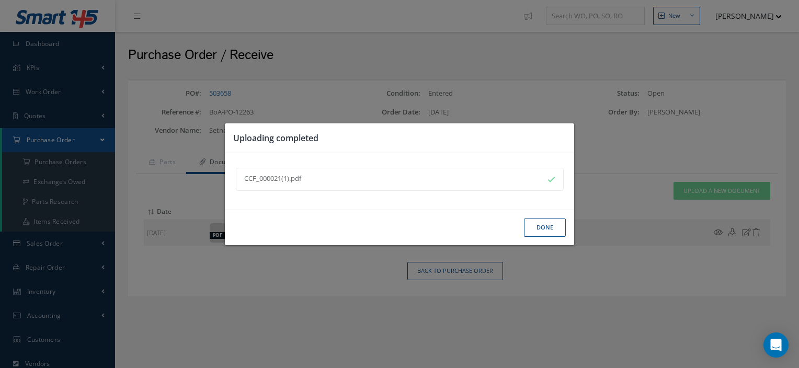
drag, startPoint x: 533, startPoint y: 231, endPoint x: 525, endPoint y: 215, distance: 17.1
click at [0, 0] on div "Done" at bounding box center [0, 0] width 0 height 0
click at [533, 223] on button "Done" at bounding box center [545, 228] width 42 height 18
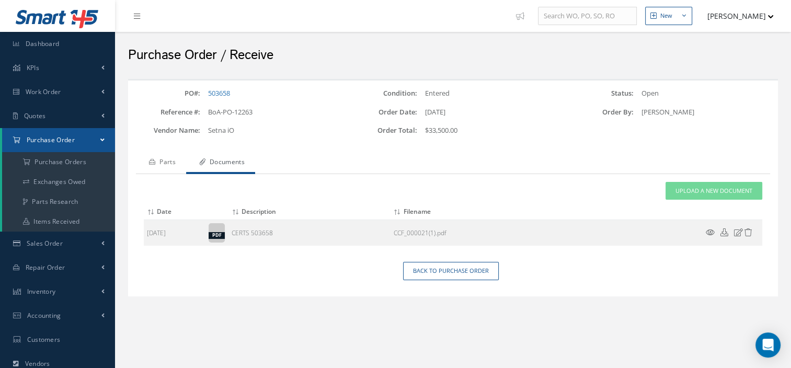
click at [163, 157] on link "Parts" at bounding box center [161, 163] width 50 height 22
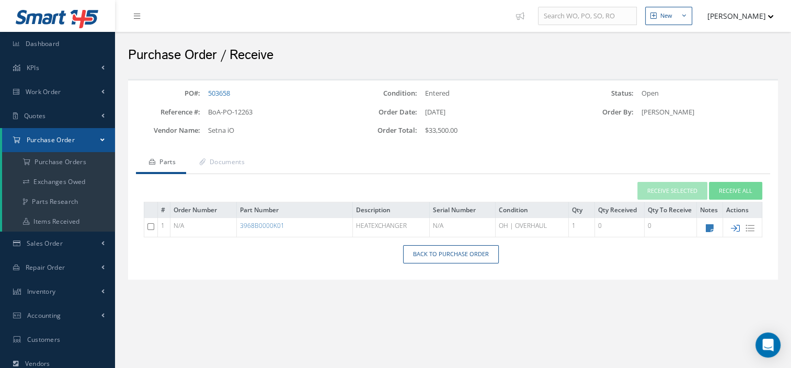
click at [736, 224] on icon at bounding box center [735, 228] width 9 height 9
type input "08/29/2025"
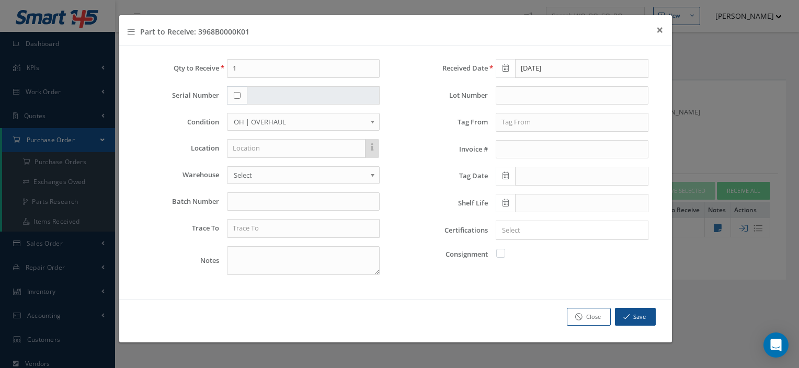
click at [235, 98] on div at bounding box center [237, 95] width 20 height 19
click at [235, 94] on input "checkbox" at bounding box center [237, 95] width 7 height 7
checkbox input "true"
type input "81260-00470"
click at [267, 232] on input "text" at bounding box center [303, 228] width 153 height 19
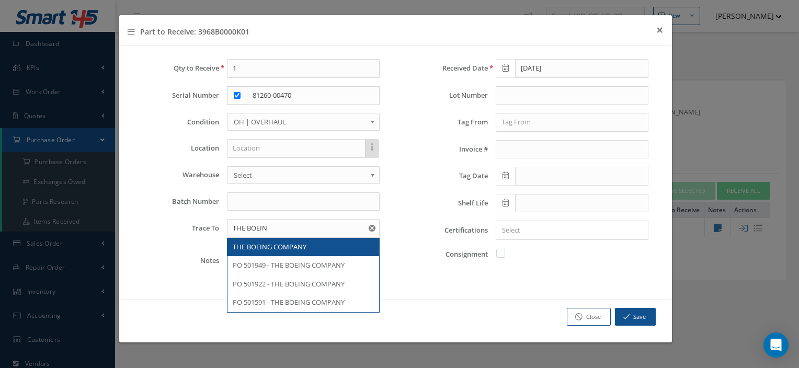
click at [273, 246] on span "THE BOEING COMPANY" at bounding box center [270, 246] width 74 height 9
type input "THE BOEING COMPANY"
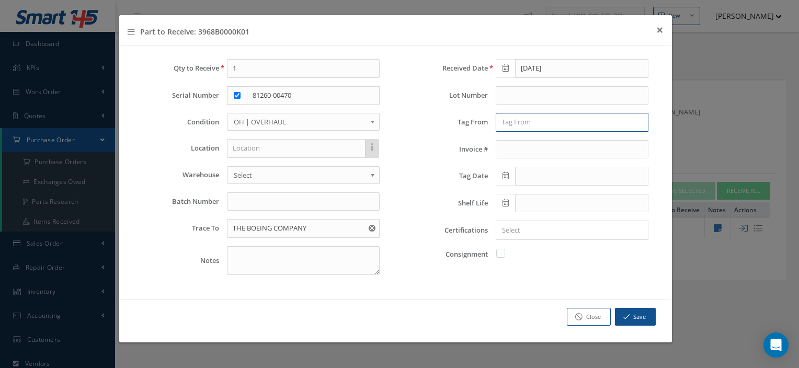
click at [519, 115] on input "text" at bounding box center [572, 122] width 153 height 19
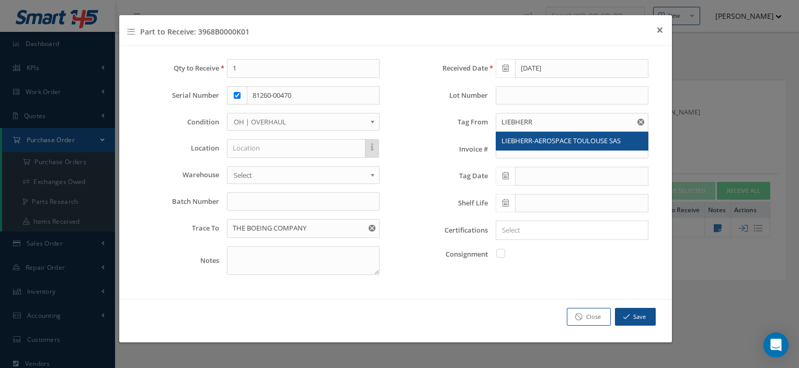
click at [535, 140] on span "LIEBHERR-AEROSPACE TOULOUSE SAS" at bounding box center [561, 140] width 119 height 9
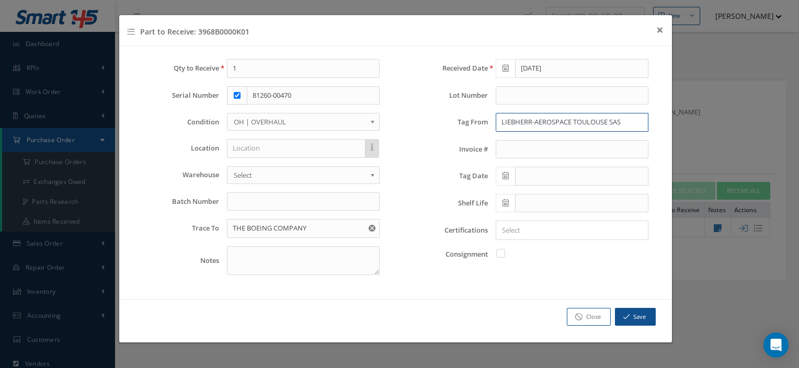
drag, startPoint x: 624, startPoint y: 119, endPoint x: 575, endPoint y: 126, distance: 49.6
click at [575, 126] on input "LIEBHERR-AEROSPACE TOULOUSE SAS" at bounding box center [572, 122] width 153 height 19
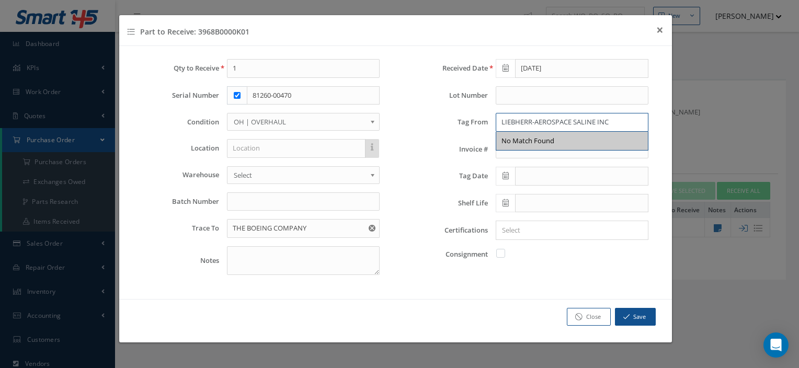
type input "LIEBHERR-AEROSPACE SALINE INC"
click at [458, 134] on div "Received Date 08/29/2025 Lot Number Tag From LIEBHERR-AEROSPACE SALINE INC No M…" at bounding box center [530, 171] width 269 height 224
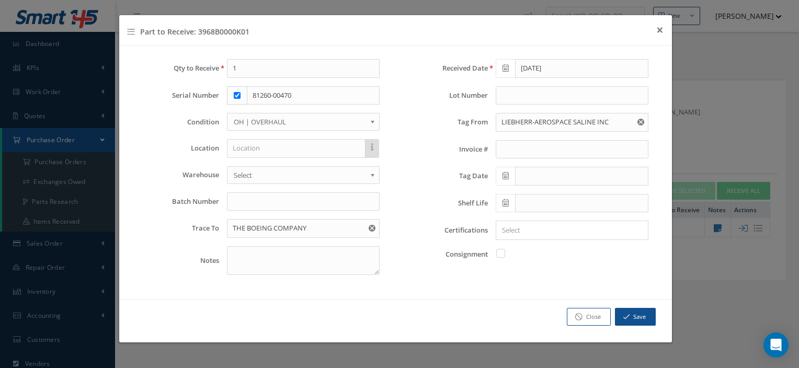
click at [508, 175] on span at bounding box center [505, 176] width 19 height 19
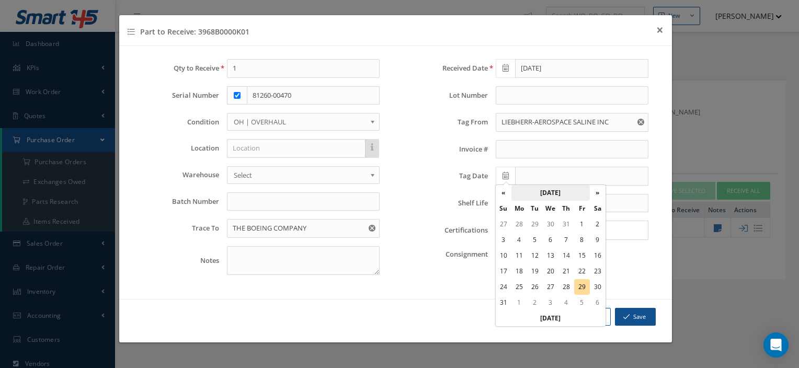
click at [527, 193] on th "August 2025" at bounding box center [551, 193] width 78 height 16
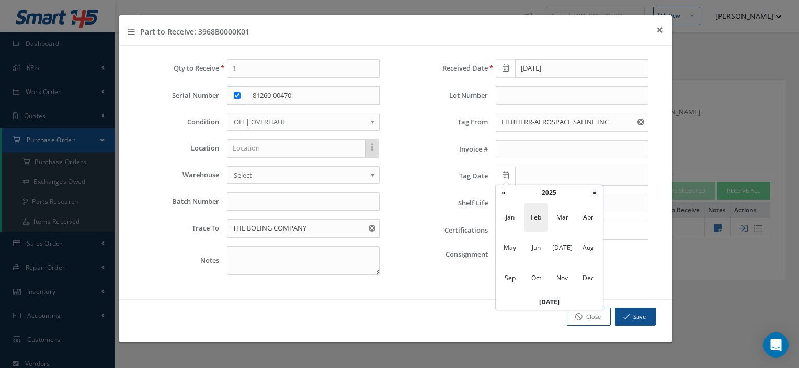
click at [527, 219] on span "Feb" at bounding box center [536, 217] width 24 height 28
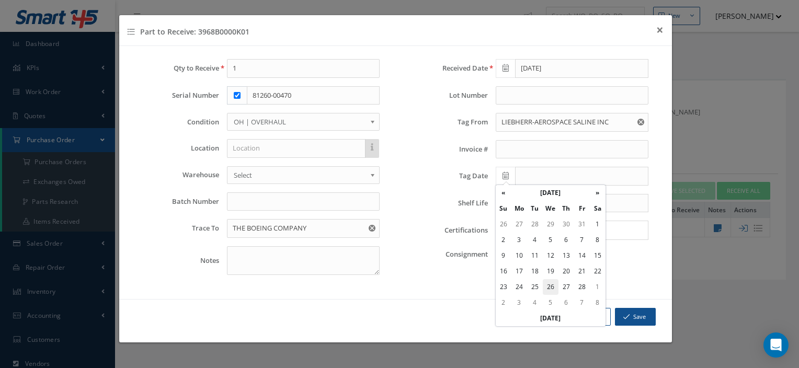
click at [550, 282] on td "26" at bounding box center [551, 287] width 16 height 16
type input "02/26/2025"
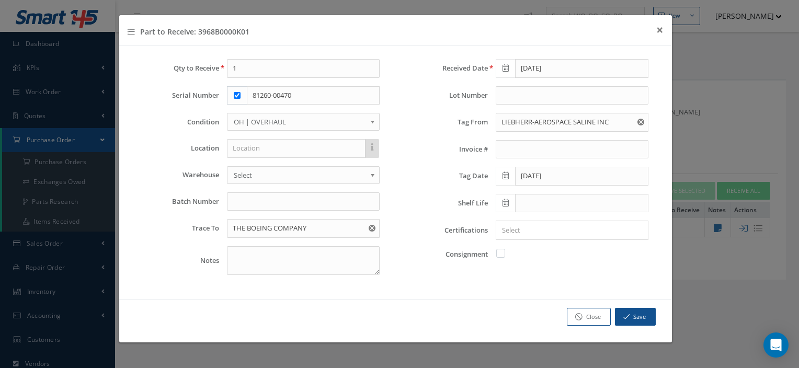
click at [495, 190] on div "Received Date 08/29/2025 Lot Number Tag From LIEBHERR-AEROSPACE SALINE INC No M…" at bounding box center [530, 171] width 269 height 224
click at [522, 225] on input "Search for option" at bounding box center [569, 230] width 145 height 11
click at [507, 263] on link "8130" at bounding box center [572, 267] width 167 height 16
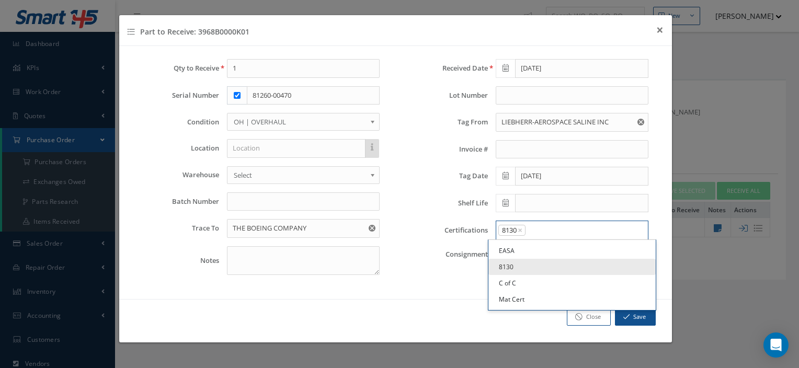
click at [569, 229] on input "Search for option" at bounding box center [585, 230] width 116 height 11
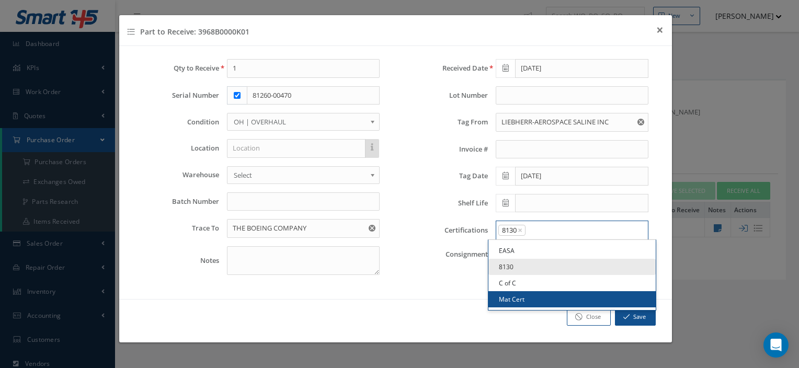
click at [525, 296] on link "Mat Cert" at bounding box center [572, 299] width 167 height 16
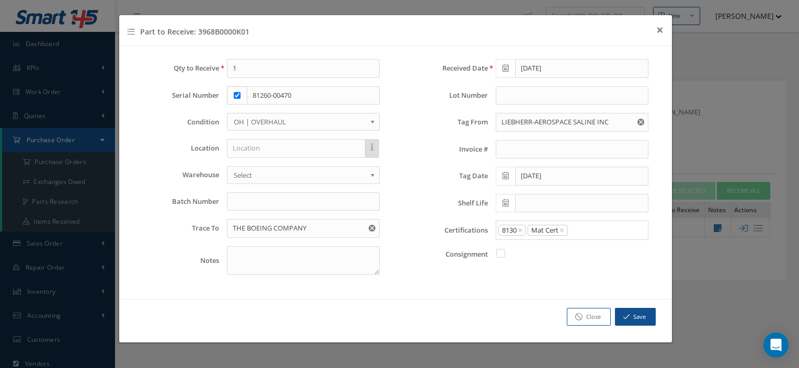
click at [525, 296] on div "Qty to Receive 1 Serial Number 81260-00470 Condition OH | OVERHAUL SV | SERVICE…" at bounding box center [395, 172] width 553 height 253
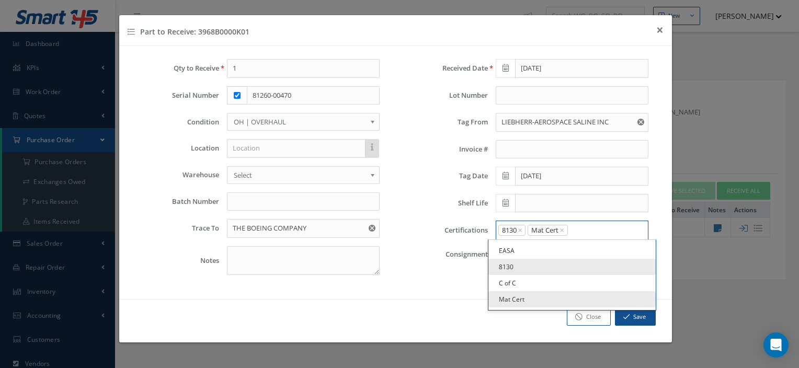
click at [594, 232] on input "Search for option" at bounding box center [605, 230] width 73 height 11
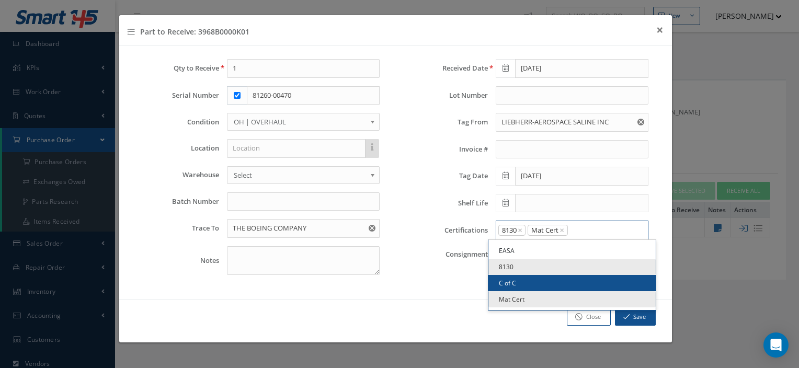
click at [528, 282] on link "C of C" at bounding box center [572, 283] width 167 height 16
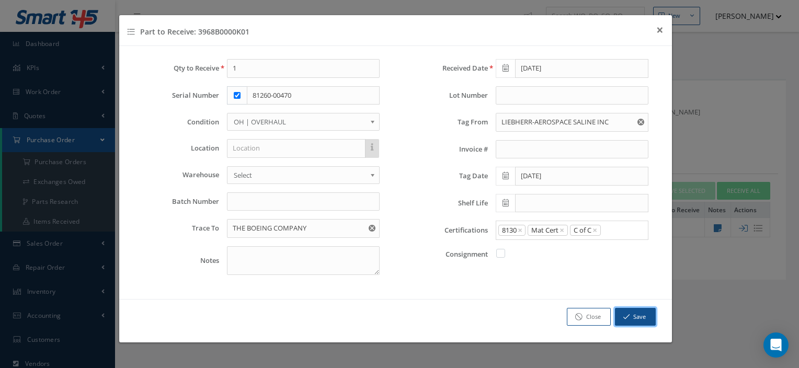
click at [623, 314] on icon "button" at bounding box center [626, 316] width 6 height 7
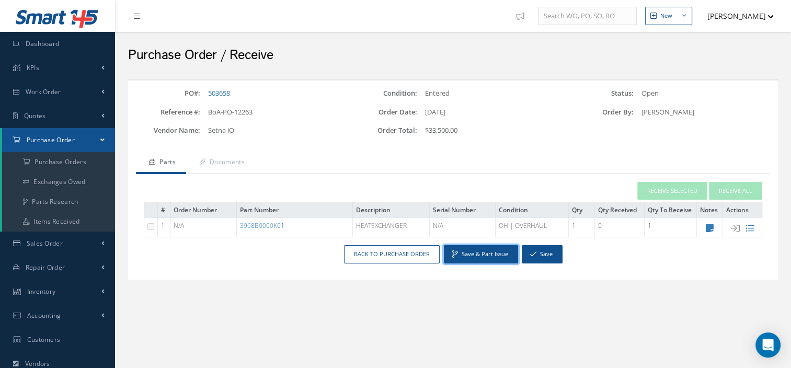
click at [472, 255] on button "Save & Part Issue" at bounding box center [481, 254] width 74 height 18
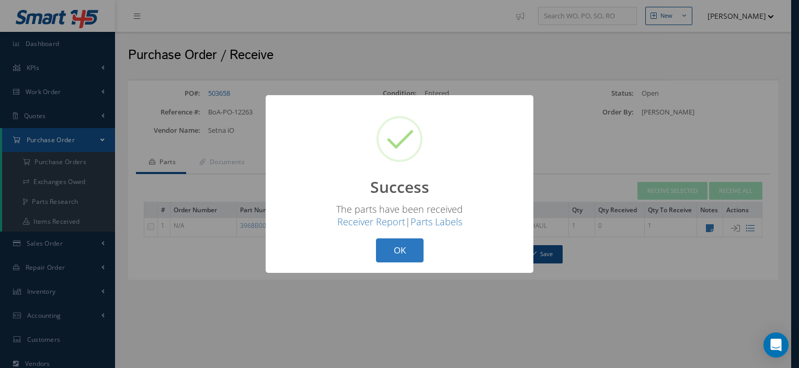
click at [402, 247] on button "OK" at bounding box center [400, 251] width 48 height 25
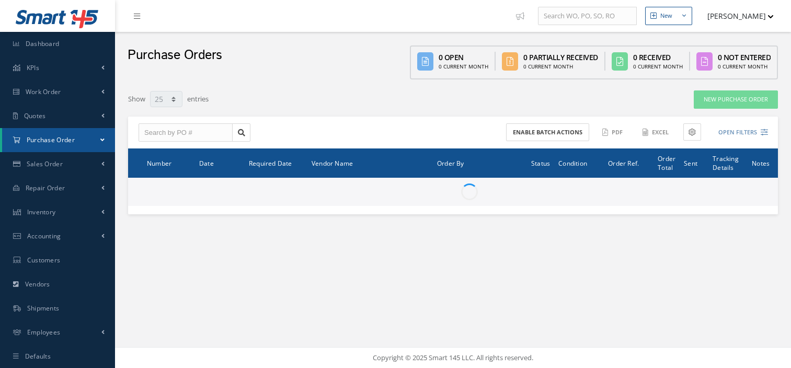
select select "25"
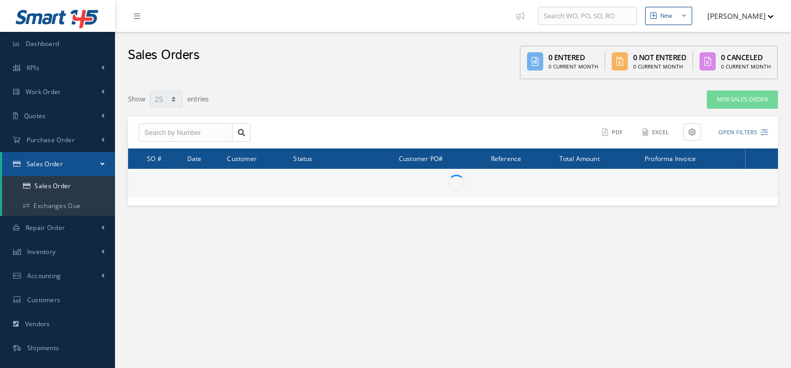
select select "25"
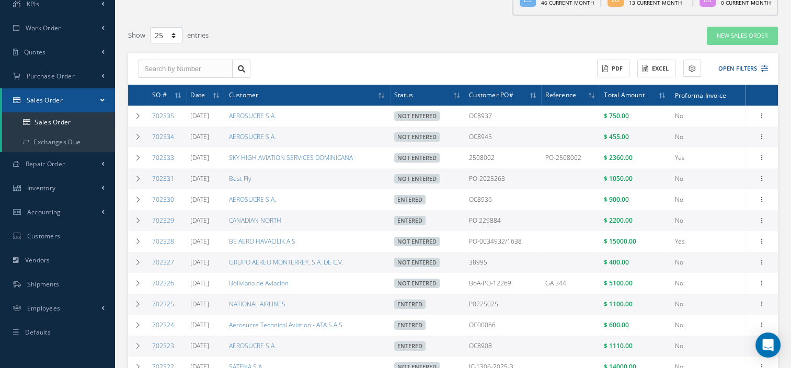
scroll to position [66, 0]
